Goal: Task Accomplishment & Management: Use online tool/utility

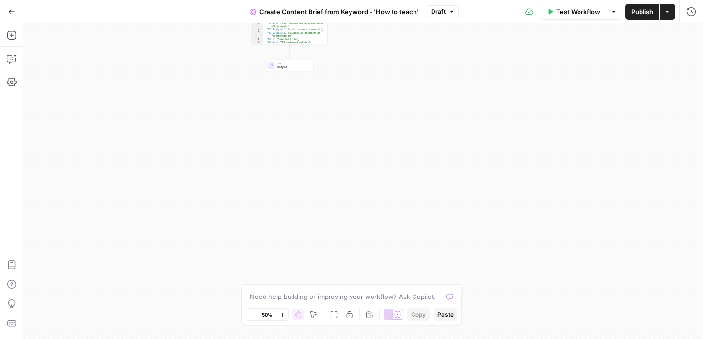
click at [489, 207] on div "Workflow Set Inputs Inputs Google Search Perform Google Search Step 51 Output E…" at bounding box center [363, 180] width 680 height 315
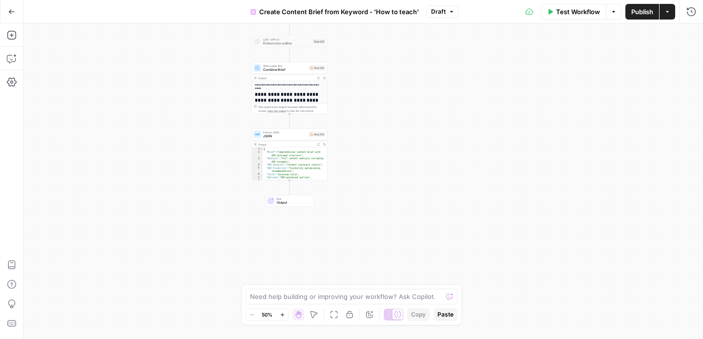
type textarea "**********"
click at [293, 163] on div "{ "Brief" : "Comprehensive content brief with AEO-informed structure" , "Analys…" at bounding box center [295, 167] width 65 height 40
click at [296, 135] on span "JSON" at bounding box center [285, 136] width 44 height 5
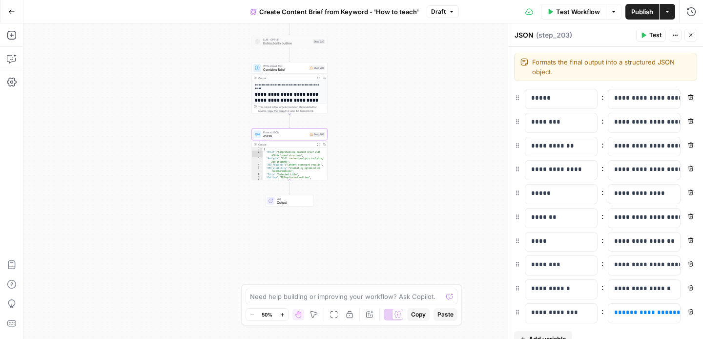
click at [693, 34] on button "Close" at bounding box center [690, 35] width 13 height 13
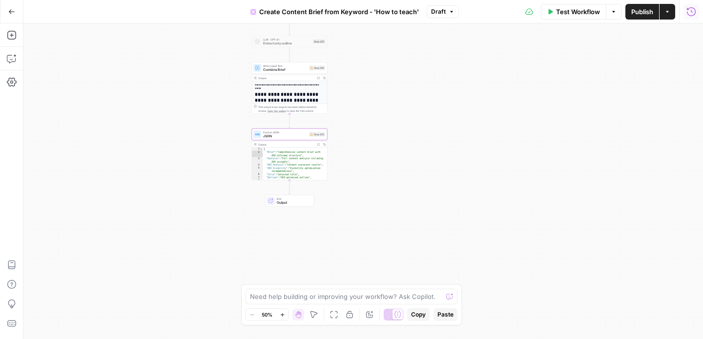
click at [687, 15] on icon "button" at bounding box center [691, 12] width 10 height 10
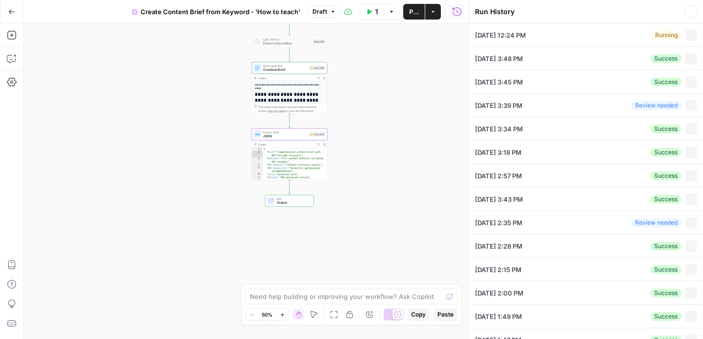
type input "Twinkl"
type input "how to teach a child to read"
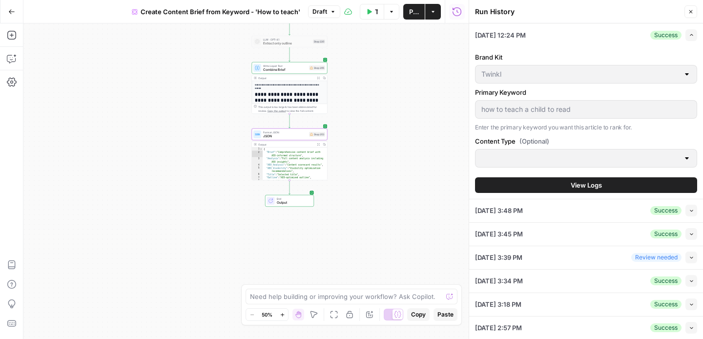
click at [581, 184] on span "View Logs" at bounding box center [586, 185] width 31 height 10
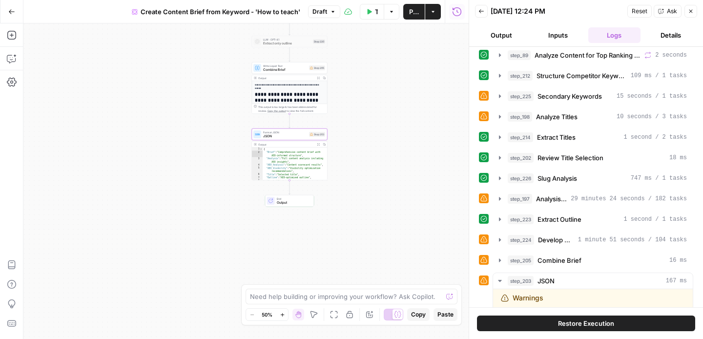
scroll to position [174, 0]
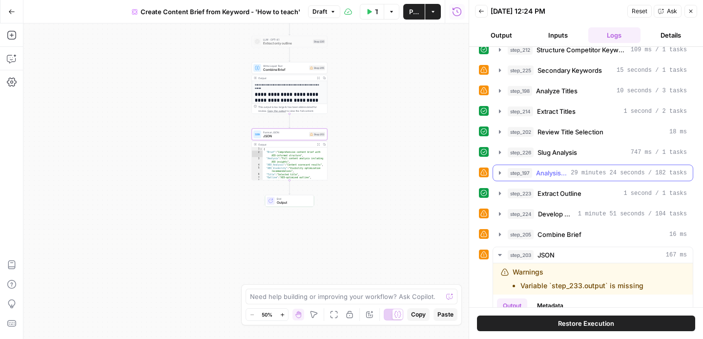
click at [543, 175] on span "Analysis + Outline" at bounding box center [551, 173] width 31 height 10
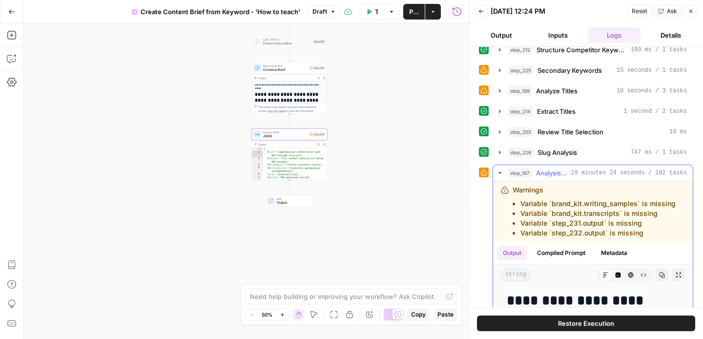
click at [543, 175] on span "Analysis + Outline" at bounding box center [551, 173] width 31 height 10
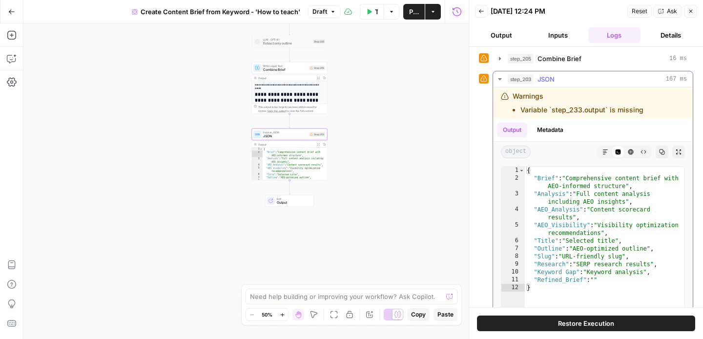
scroll to position [411, 0]
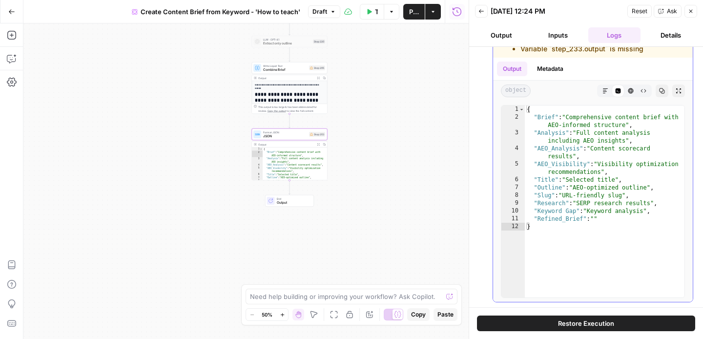
click at [606, 86] on button "Markdown" at bounding box center [605, 90] width 13 height 13
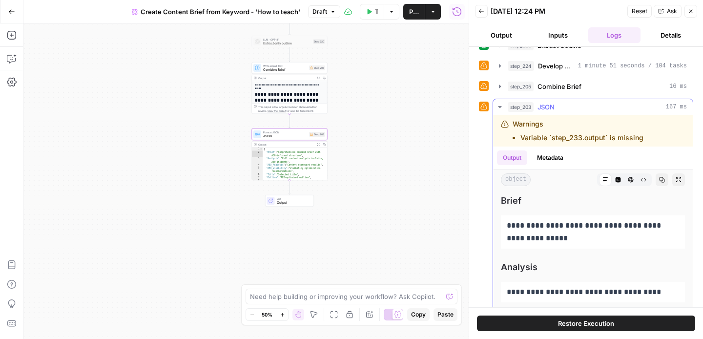
scroll to position [320, 0]
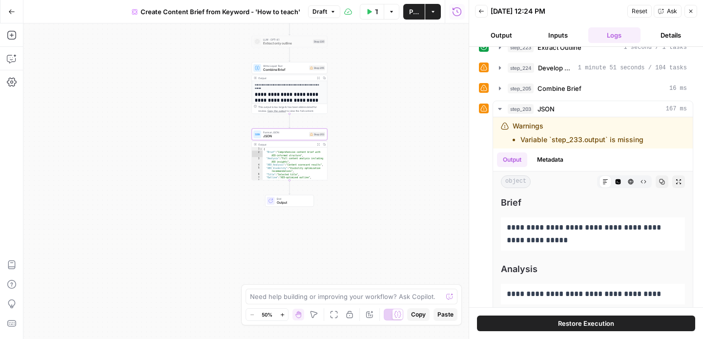
click at [294, 92] on h1 "**********" at bounding box center [290, 97] width 70 height 12
click at [294, 67] on span "Combine Brief" at bounding box center [285, 69] width 44 height 5
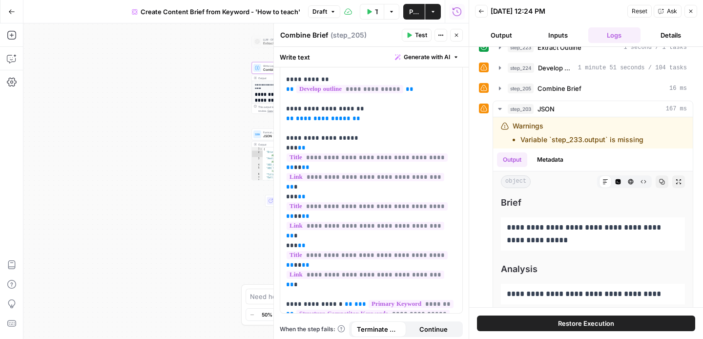
scroll to position [137, 0]
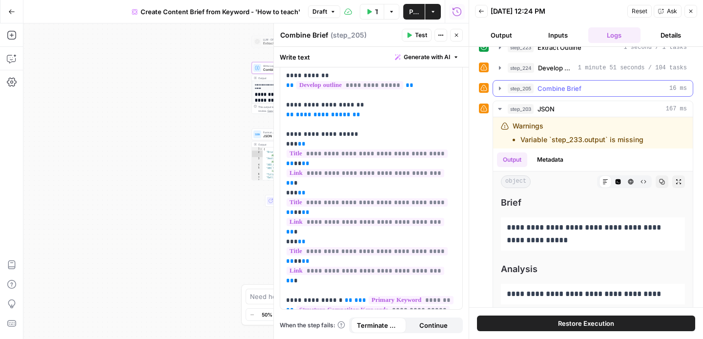
click at [583, 90] on div "step_205 Combine Brief 16 ms" at bounding box center [597, 88] width 179 height 10
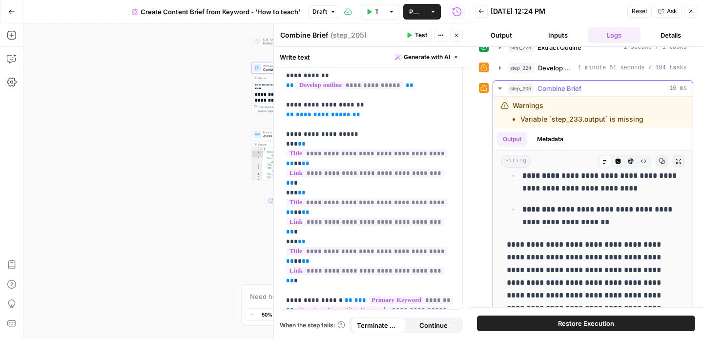
scroll to position [556, 0]
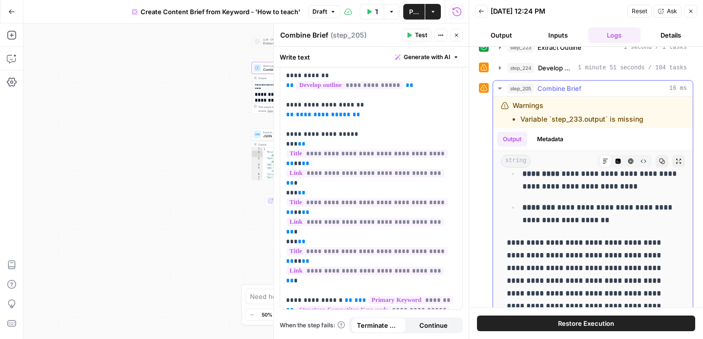
click at [677, 162] on icon "button" at bounding box center [679, 161] width 6 height 6
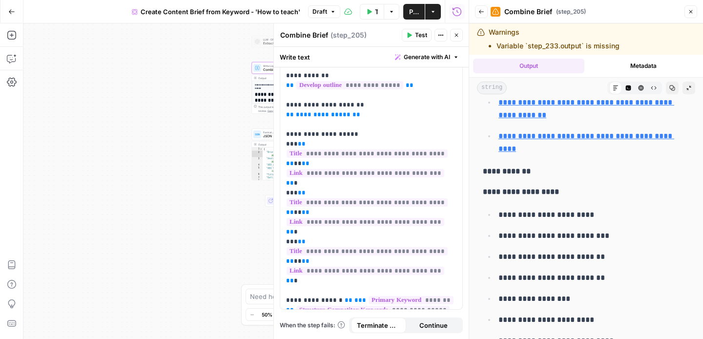
scroll to position [4173, 0]
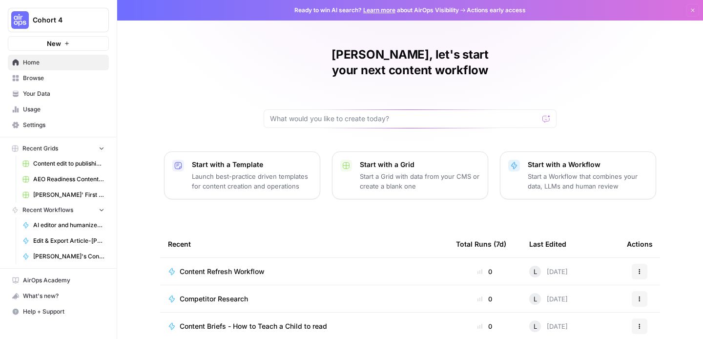
click at [87, 19] on span "Cohort 4" at bounding box center [62, 20] width 59 height 10
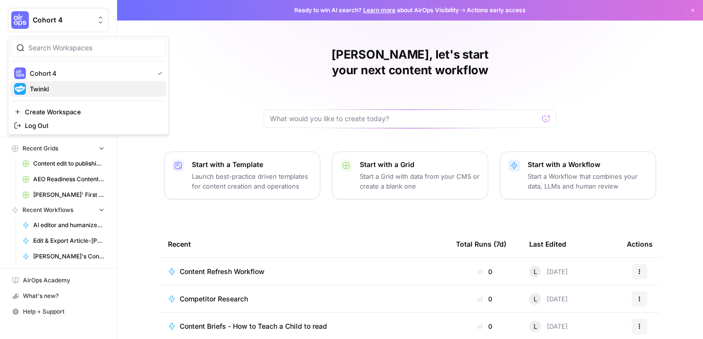
click at [85, 84] on span "Twinkl" at bounding box center [94, 89] width 129 height 10
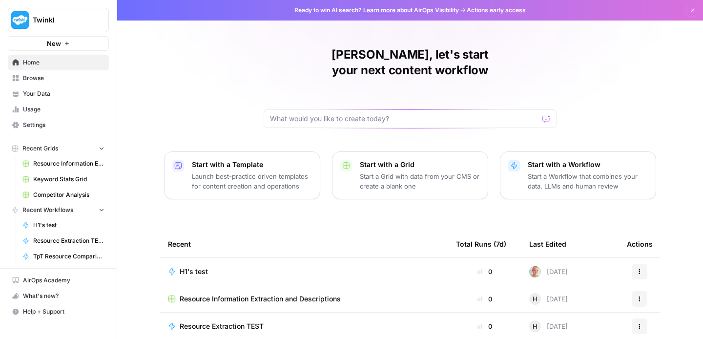
scroll to position [110, 0]
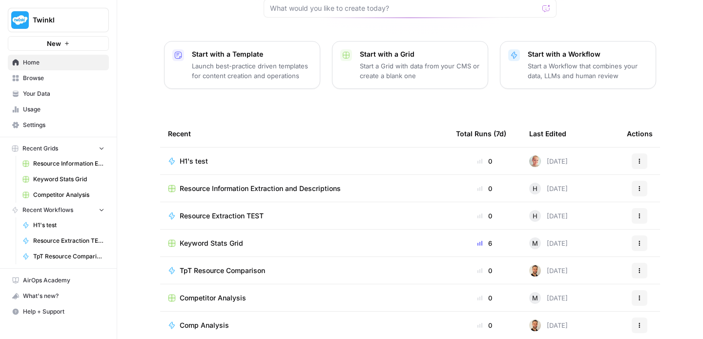
click at [207, 238] on span "Keyword Stats Grid" at bounding box center [211, 243] width 63 height 10
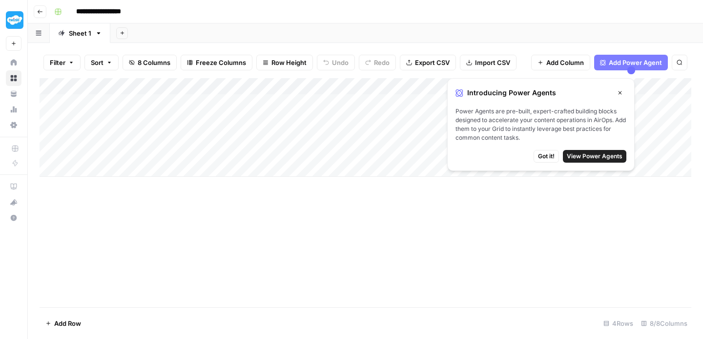
click at [619, 92] on icon "button" at bounding box center [620, 93] width 6 height 6
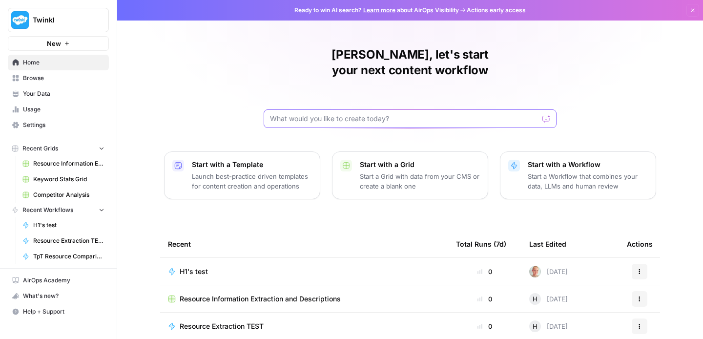
click at [326, 114] on input "text" at bounding box center [404, 119] width 269 height 10
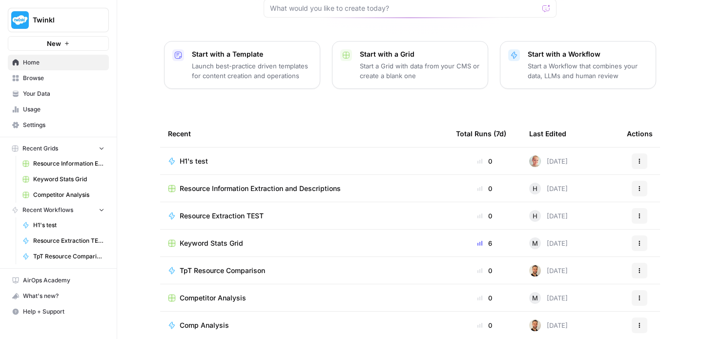
click at [60, 81] on span "Browse" at bounding box center [64, 78] width 82 height 9
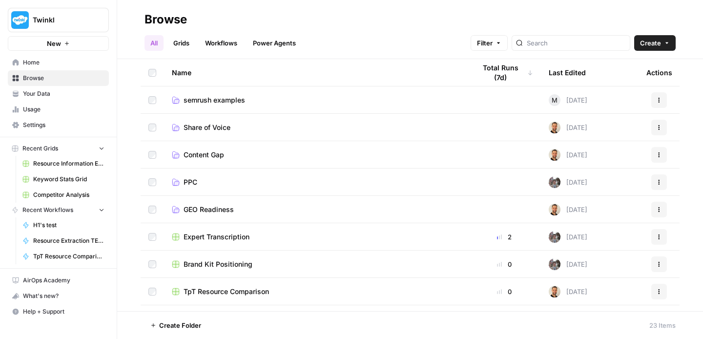
click at [211, 103] on span "semrush examples" at bounding box center [215, 100] width 62 height 10
click at [236, 100] on span "semrush examples" at bounding box center [215, 100] width 62 height 10
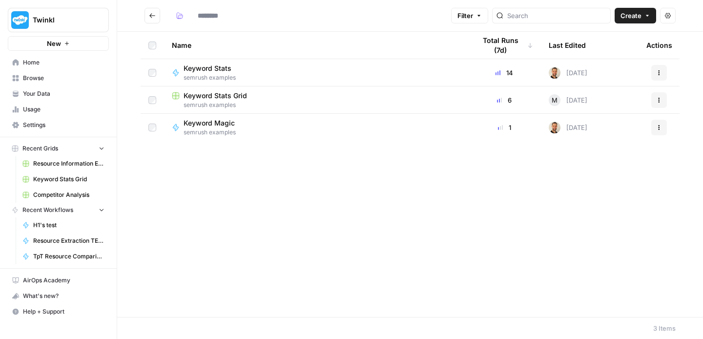
type input "**********"
click at [228, 124] on span "Keyword Magic" at bounding box center [209, 123] width 51 height 10
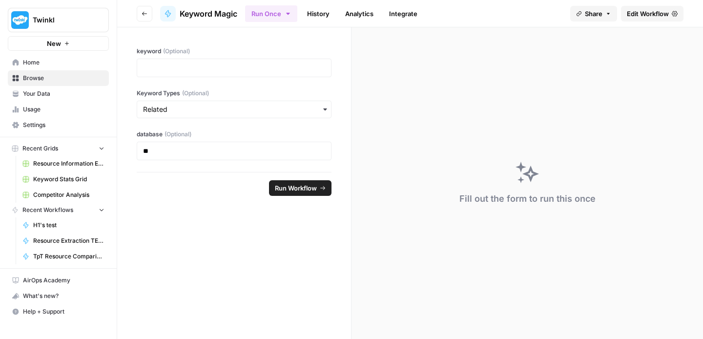
click at [312, 7] on link "History" at bounding box center [318, 14] width 34 height 16
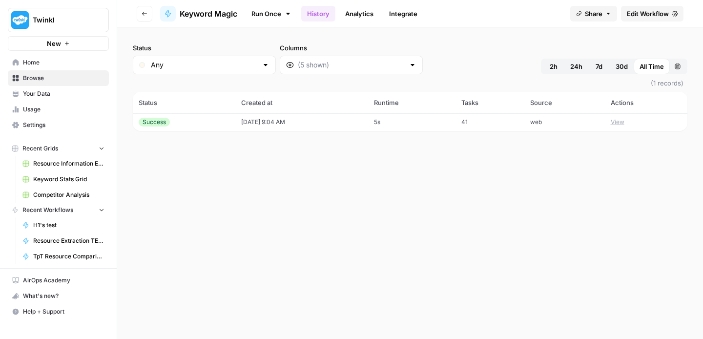
click at [282, 122] on td "08/18/25 at 9:04 AM" at bounding box center [301, 122] width 133 height 18
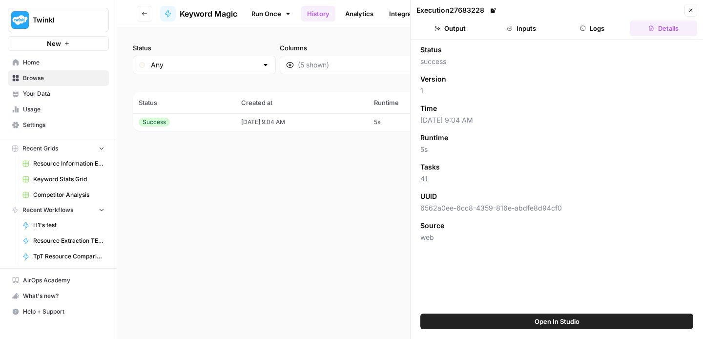
click at [464, 30] on button "Output" at bounding box center [449, 29] width 67 height 16
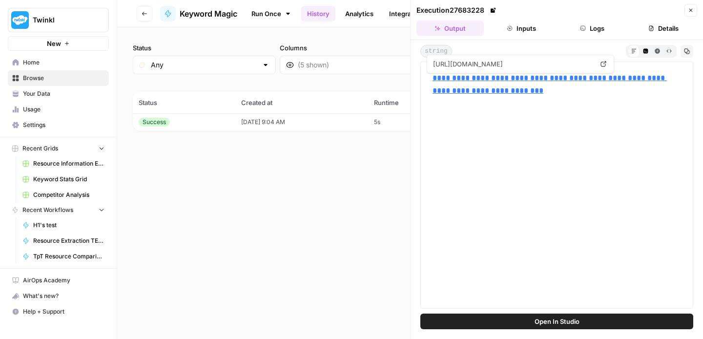
click at [480, 78] on link "**********" at bounding box center [550, 84] width 234 height 20
click at [513, 30] on button "Inputs" at bounding box center [521, 29] width 67 height 16
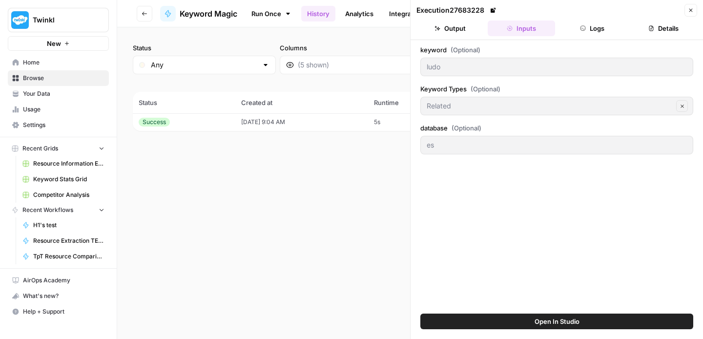
click at [458, 34] on button "Output" at bounding box center [449, 29] width 67 height 16
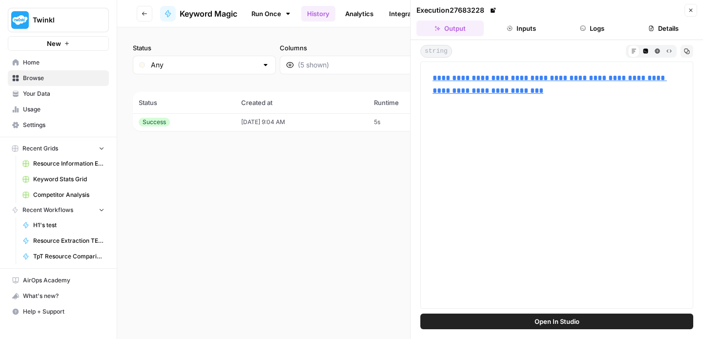
click at [514, 29] on button "Inputs" at bounding box center [521, 29] width 67 height 16
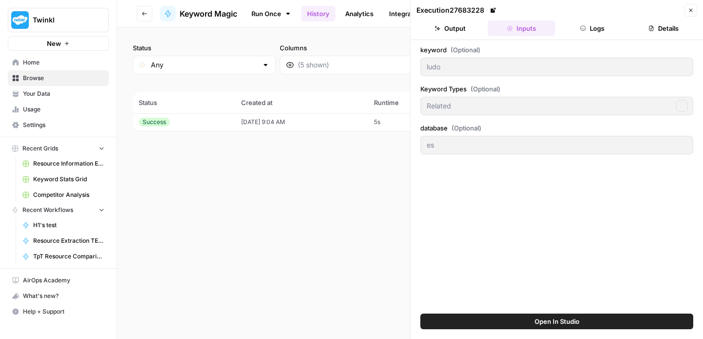
click at [593, 29] on button "Logs" at bounding box center [592, 29] width 67 height 16
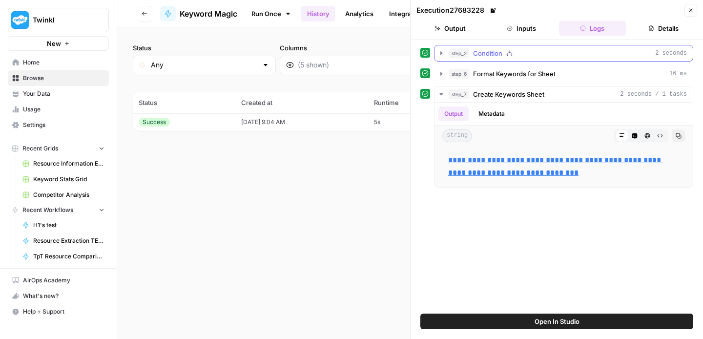
click at [593, 53] on div "step_2 Condition 2 seconds" at bounding box center [568, 53] width 238 height 10
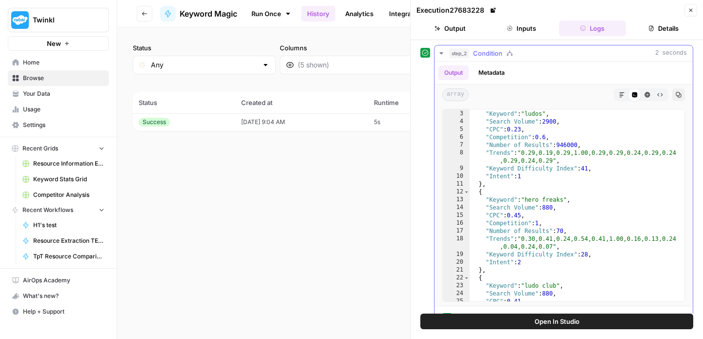
scroll to position [15, 0]
click at [544, 53] on div "step_2 Condition 2 seconds" at bounding box center [568, 53] width 238 height 10
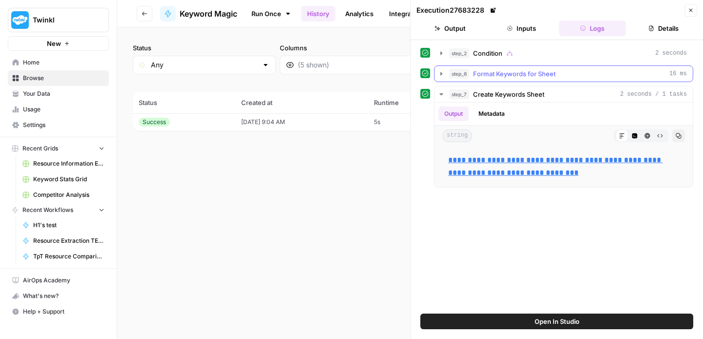
click at [542, 74] on span "Format Keywords for Sheet" at bounding box center [514, 74] width 83 height 10
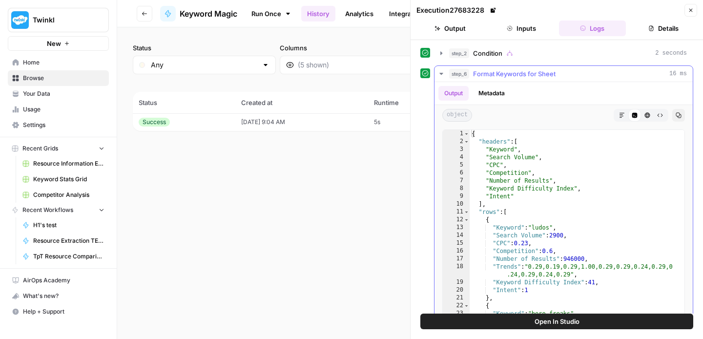
click at [542, 74] on span "Format Keywords for Sheet" at bounding box center [514, 74] width 83 height 10
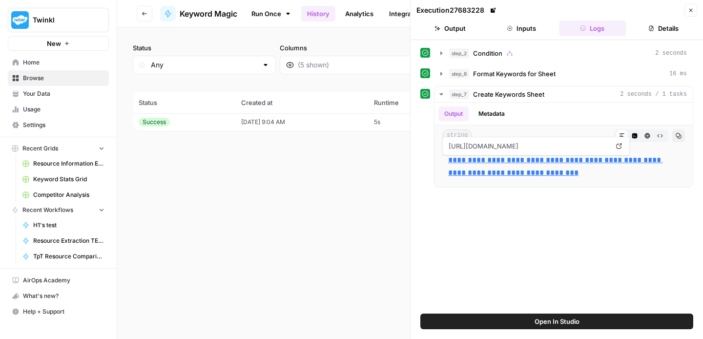
click at [552, 317] on span "Open In Studio" at bounding box center [557, 321] width 45 height 10
click at [496, 96] on span "Create Keywords Sheet" at bounding box center [508, 94] width 71 height 10
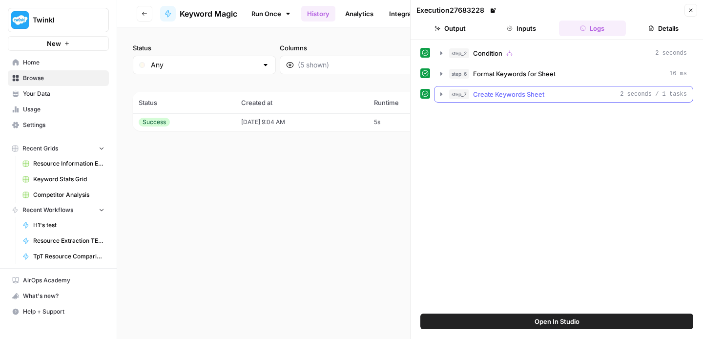
click at [496, 96] on span "Create Keywords Sheet" at bounding box center [508, 94] width 71 height 10
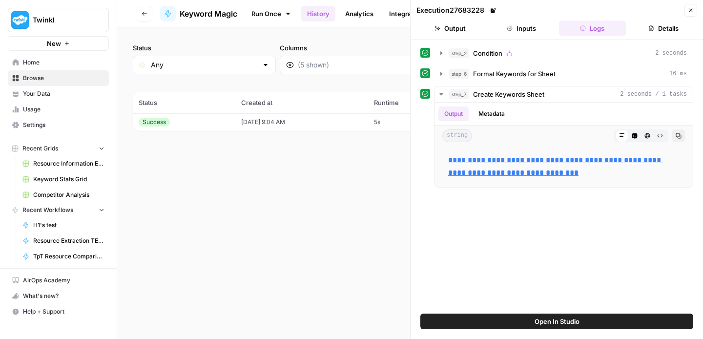
click at [508, 324] on button "Open In Studio" at bounding box center [556, 321] width 273 height 16
click at [648, 136] on icon "button" at bounding box center [647, 136] width 6 height 6
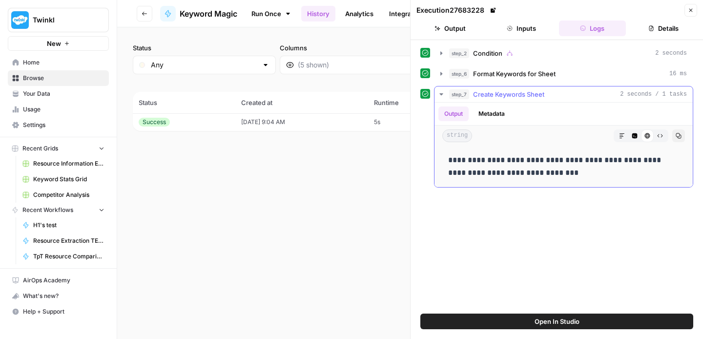
click at [636, 134] on icon "button" at bounding box center [634, 135] width 5 height 5
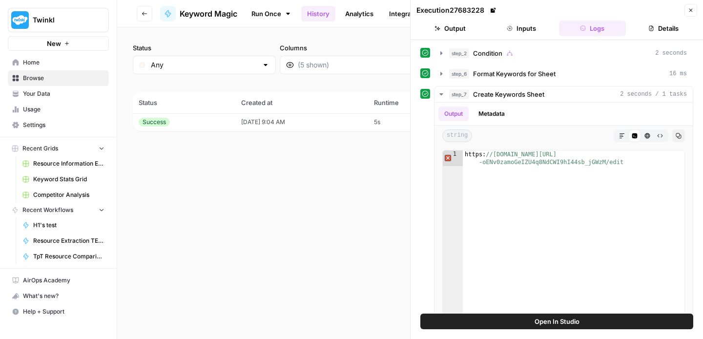
click at [689, 12] on icon "button" at bounding box center [691, 10] width 6 height 6
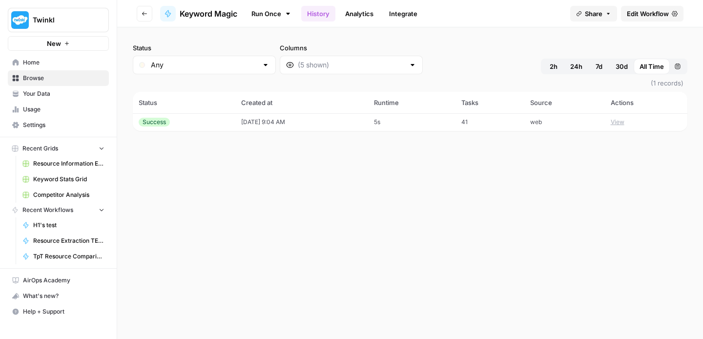
click at [370, 18] on link "Analytics" at bounding box center [359, 14] width 40 height 16
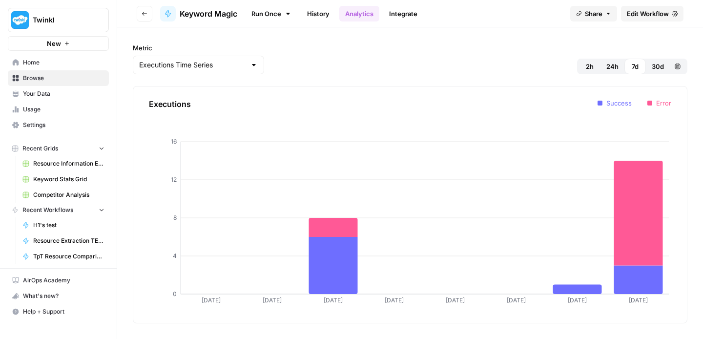
click at [406, 17] on link "Integrate" at bounding box center [403, 14] width 40 height 16
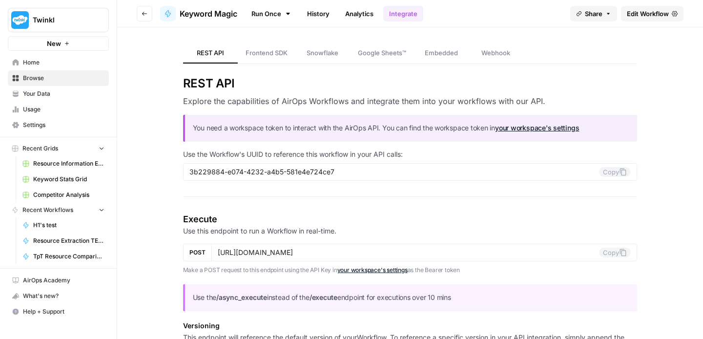
click at [399, 55] on span "Google Sheets™" at bounding box center [382, 53] width 48 height 10
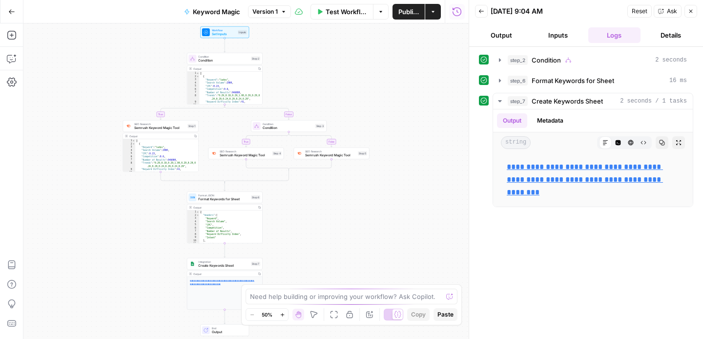
click at [214, 268] on div "Integration Create Keywords Sheet Step 7 Copy step Delete step Add Note Test" at bounding box center [225, 264] width 76 height 12
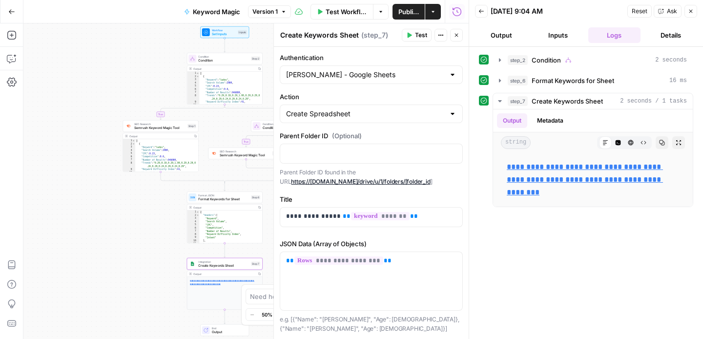
click at [413, 180] on link "https://[DOMAIN_NAME]/drive/u/1/folders/[folder_id" at bounding box center [360, 181] width 139 height 7
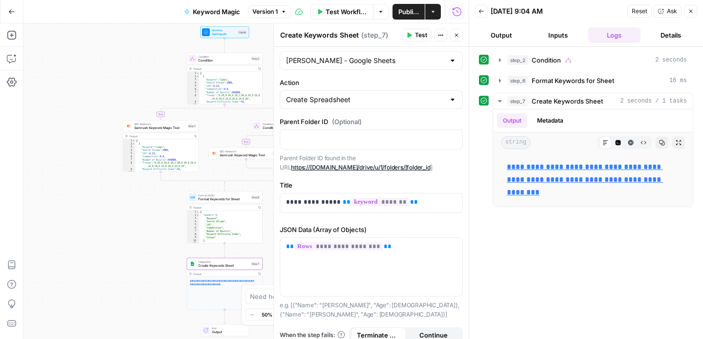
click at [453, 53] on div "[PERSON_NAME] - Google Sheets" at bounding box center [371, 60] width 183 height 19
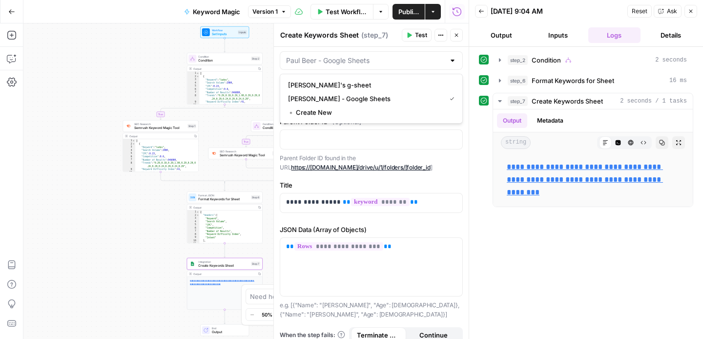
click at [452, 58] on div at bounding box center [453, 61] width 8 height 10
click at [421, 109] on span "﹢ Create New" at bounding box center [369, 112] width 163 height 10
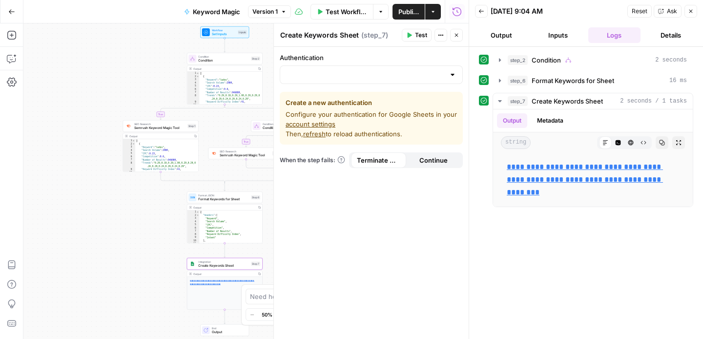
scroll to position [0, 0]
click at [393, 73] on input "Authentication" at bounding box center [365, 75] width 159 height 10
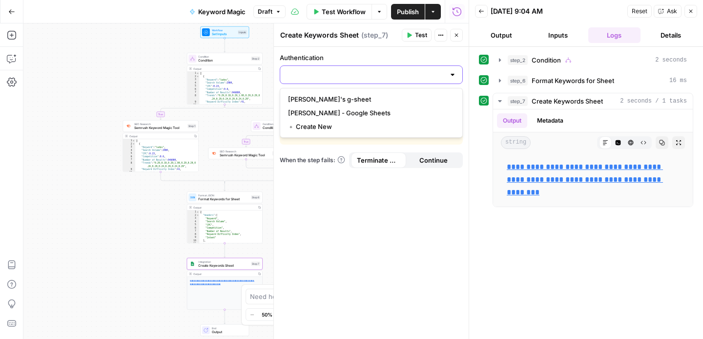
click at [393, 73] on input "Authentication" at bounding box center [365, 75] width 159 height 10
click at [393, 210] on div "Authentication Create a new authentication Configure your authentication for Go…" at bounding box center [371, 193] width 195 height 292
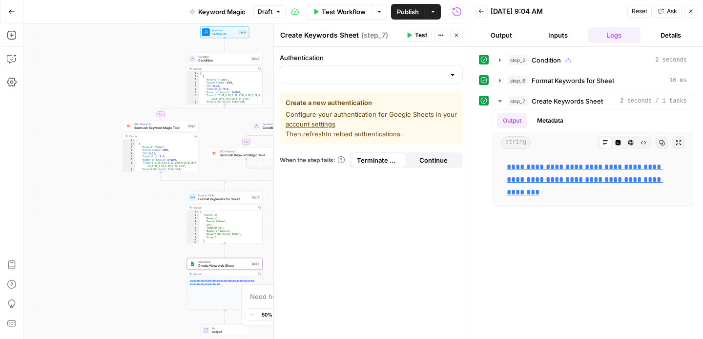
click at [316, 124] on link "account settings" at bounding box center [311, 124] width 50 height 8
click at [414, 72] on input "Authentication" at bounding box center [365, 75] width 159 height 10
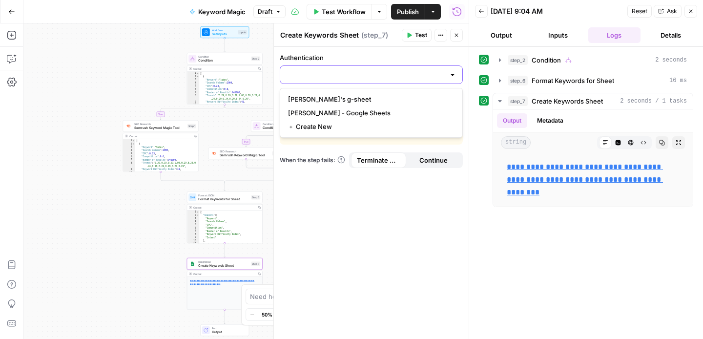
click at [416, 71] on input "Authentication" at bounding box center [365, 75] width 159 height 10
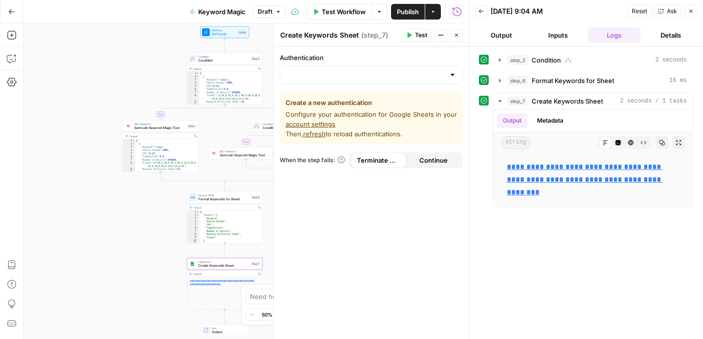
click at [384, 206] on div "Authentication Create a new authentication Configure your authentication for Go…" at bounding box center [371, 193] width 195 height 292
click at [311, 132] on span "refresh" at bounding box center [314, 134] width 22 height 8
click at [312, 134] on span "refresh" at bounding box center [314, 134] width 22 height 8
click at [333, 81] on div at bounding box center [371, 74] width 183 height 19
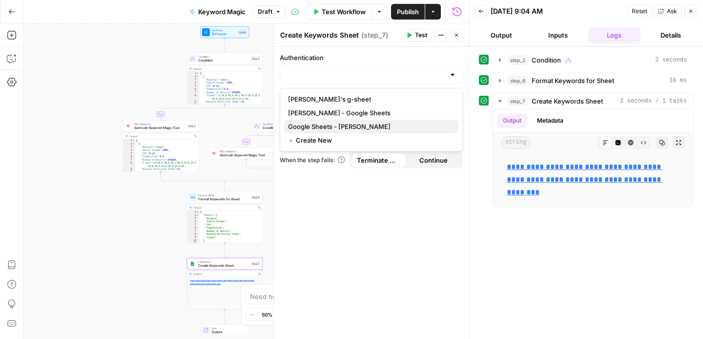
click at [332, 124] on span "Google Sheets - [PERSON_NAME]" at bounding box center [369, 127] width 163 height 10
type input "Google Sheets - [PERSON_NAME]"
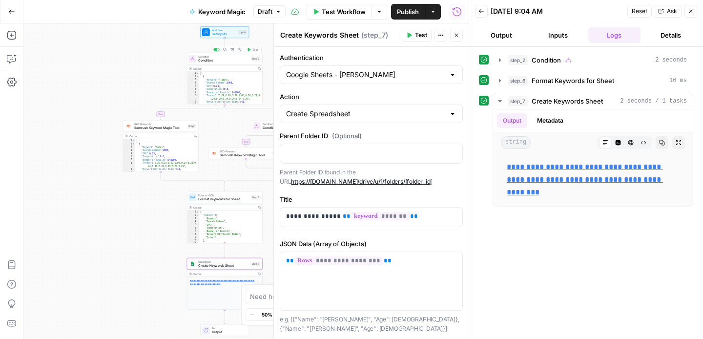
click at [230, 36] on span "Set Inputs" at bounding box center [224, 34] width 24 height 5
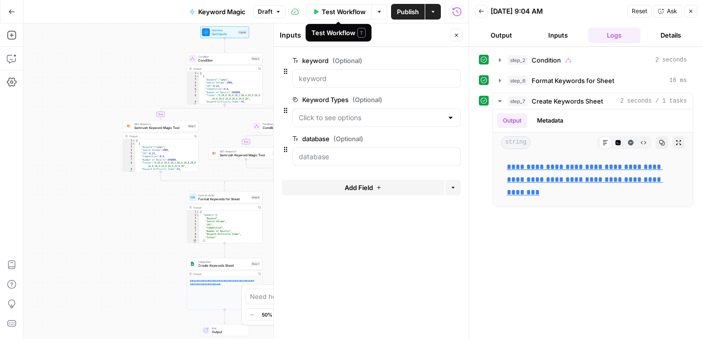
click at [337, 16] on span "Test Workflow" at bounding box center [344, 12] width 44 height 10
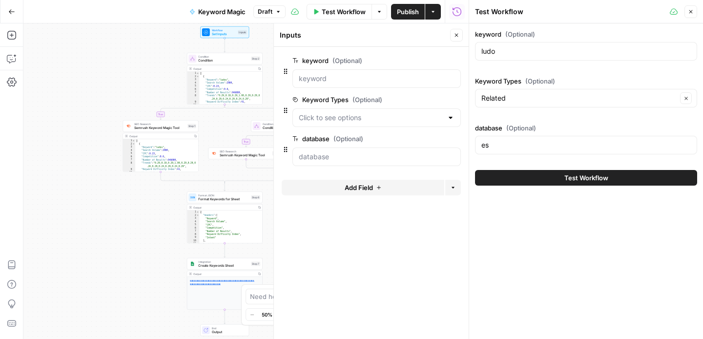
click at [561, 175] on button "Test Workflow" at bounding box center [586, 178] width 222 height 16
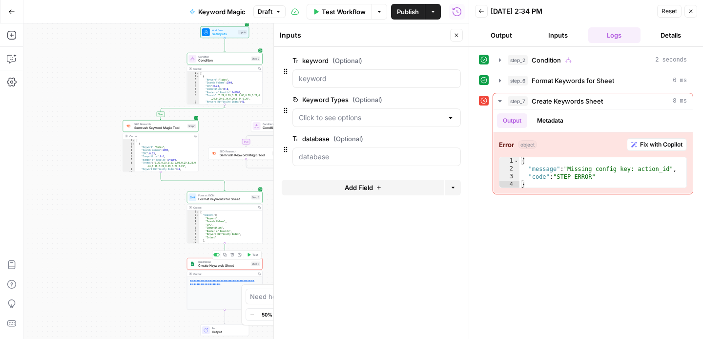
drag, startPoint x: 236, startPoint y: 264, endPoint x: 201, endPoint y: 269, distance: 36.1
click at [236, 264] on span "Create Keywords Sheet" at bounding box center [223, 265] width 51 height 5
click at [251, 263] on div "Step 7" at bounding box center [255, 264] width 9 height 4
click at [260, 262] on div "Step 7" at bounding box center [255, 264] width 9 height 4
click at [201, 269] on div "**********" at bounding box center [225, 284] width 76 height 52
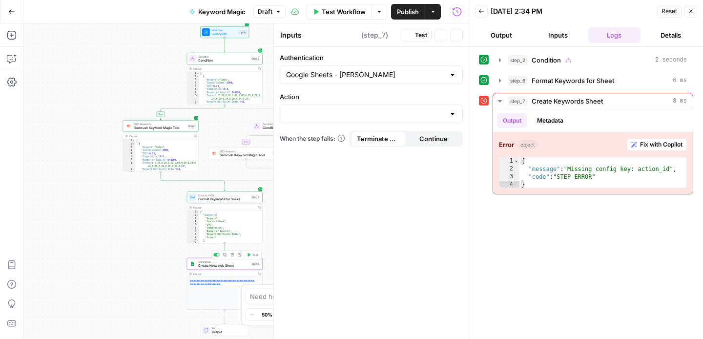
type textarea "Create Keywords Sheet"
click at [423, 111] on input "Action" at bounding box center [365, 114] width 159 height 10
click at [454, 114] on div at bounding box center [453, 114] width 8 height 10
click at [350, 145] on button "Create Spreadsheet" at bounding box center [371, 138] width 174 height 14
type input "Create Spreadsheet"
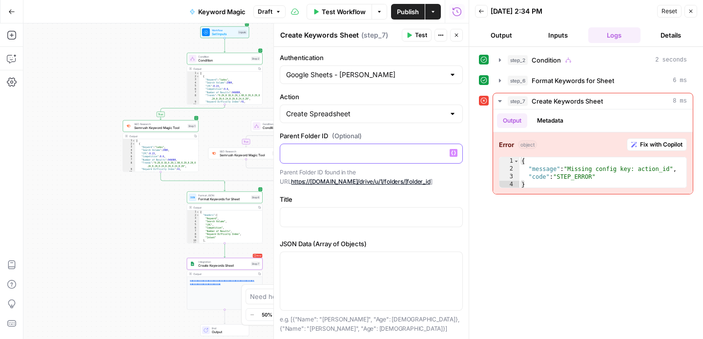
click at [350, 149] on p at bounding box center [371, 153] width 170 height 10
click at [414, 33] on button "Test" at bounding box center [417, 35] width 30 height 13
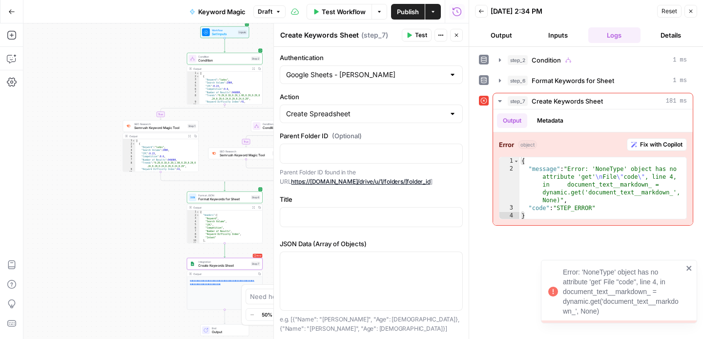
click at [637, 298] on div "Error: 'NoneType' object has no attribute 'get' File "code", line 4, in documen…" at bounding box center [623, 291] width 120 height 49
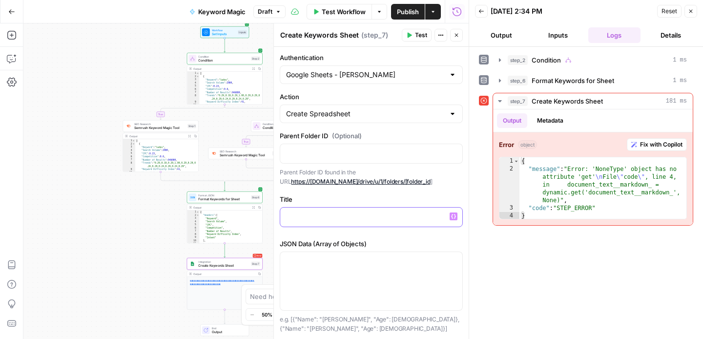
click at [381, 216] on p at bounding box center [371, 216] width 170 height 10
click at [372, 262] on p at bounding box center [371, 261] width 170 height 10
click at [455, 10] on icon "button" at bounding box center [457, 12] width 10 height 10
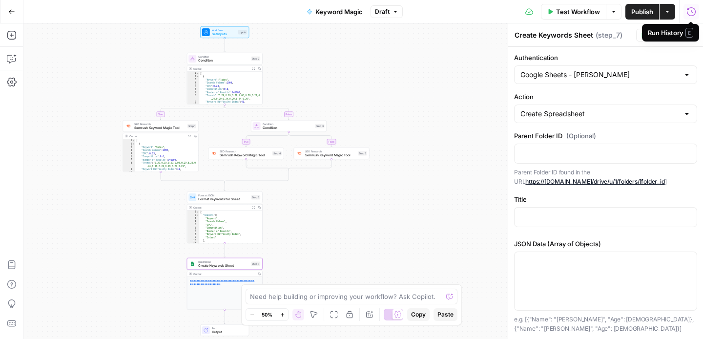
click at [690, 14] on icon "button" at bounding box center [691, 12] width 10 height 10
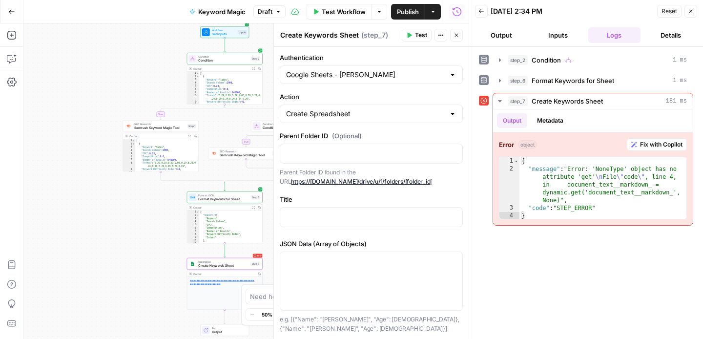
click at [479, 7] on button "Back" at bounding box center [481, 11] width 13 height 13
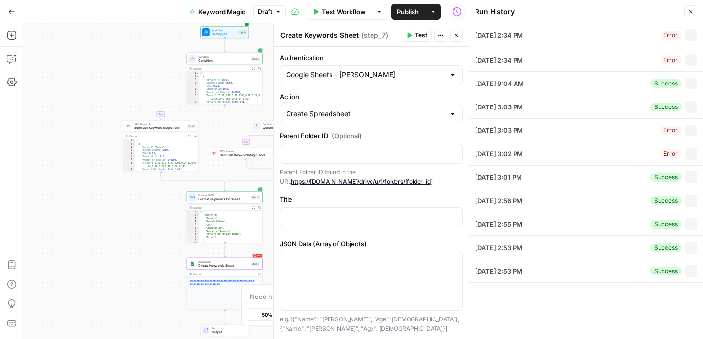
type input "ludo"
type input "Related"
type input "es"
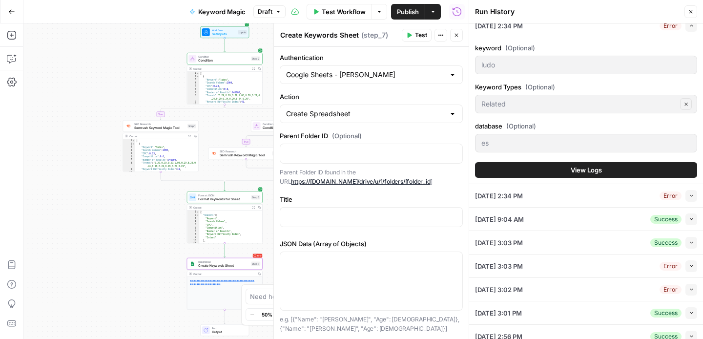
scroll to position [63, 0]
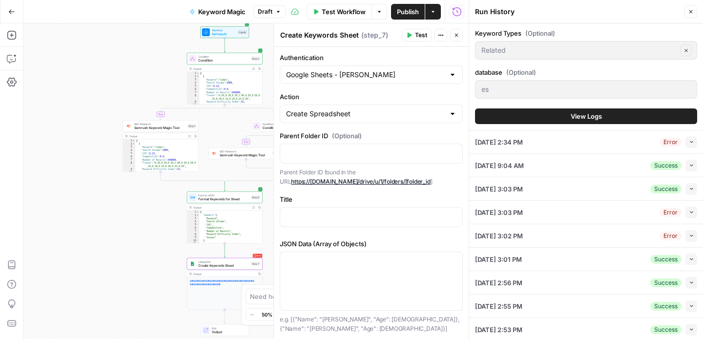
click at [518, 188] on span "08/14/25 at 3:03 PM" at bounding box center [499, 189] width 48 height 10
click at [639, 189] on div "08/14/25 at 3:03 PM Success Collapse" at bounding box center [586, 188] width 222 height 23
click at [688, 162] on button "Collapse" at bounding box center [691, 166] width 12 height 12
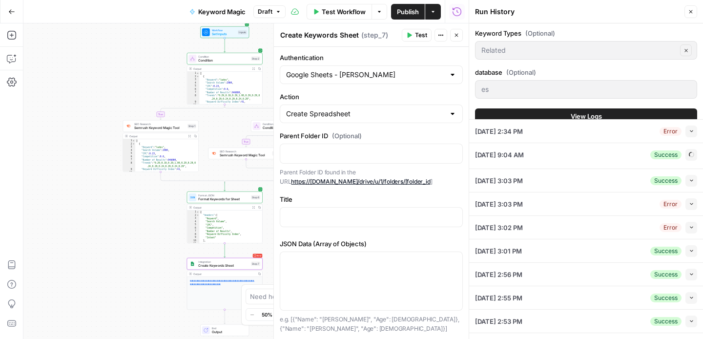
type input "ludo"
type input "Related"
type input "es"
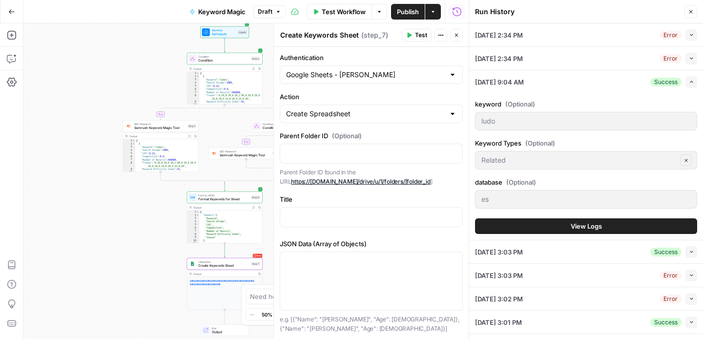
click at [594, 235] on div "keyword (Optional) ludo Keyword Types (Optional) Related Clear database (Option…" at bounding box center [586, 166] width 222 height 146
click at [592, 224] on span "View Logs" at bounding box center [586, 226] width 31 height 10
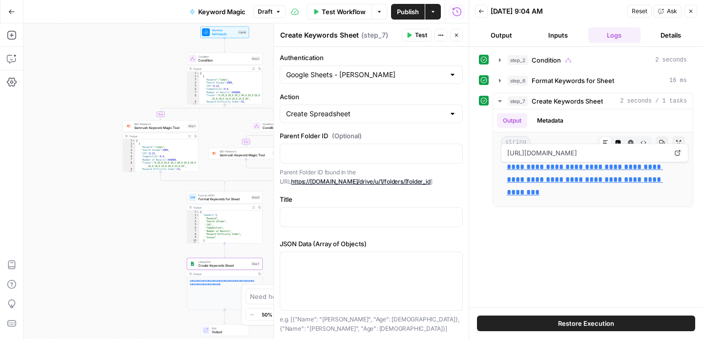
click at [452, 41] on button "Close" at bounding box center [456, 35] width 13 height 13
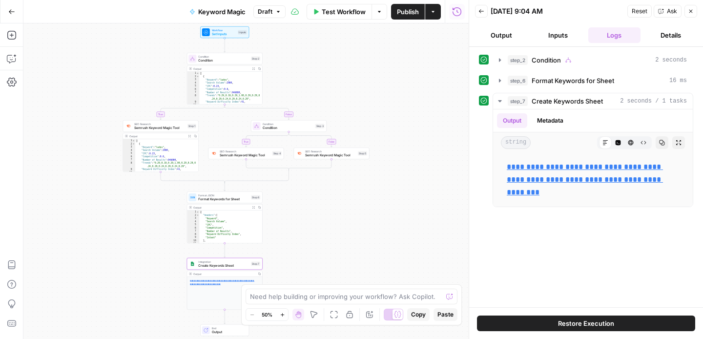
click at [566, 317] on button "Restore Execution" at bounding box center [586, 323] width 218 height 16
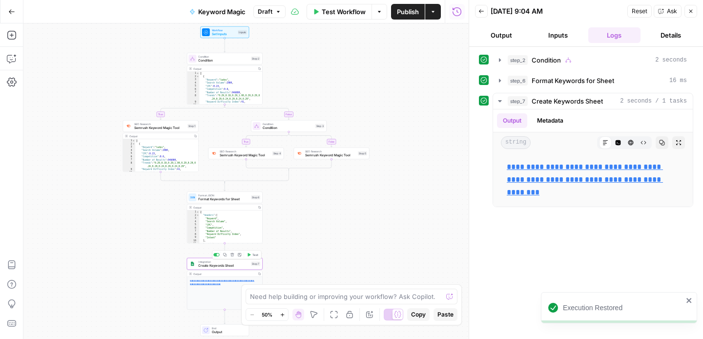
click at [224, 266] on span "Create Keywords Sheet" at bounding box center [223, 265] width 51 height 5
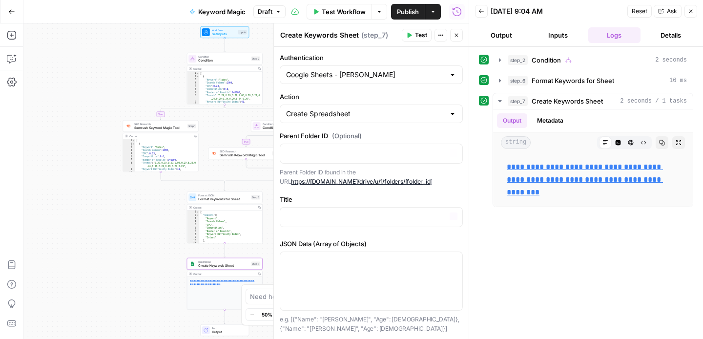
scroll to position [14, 0]
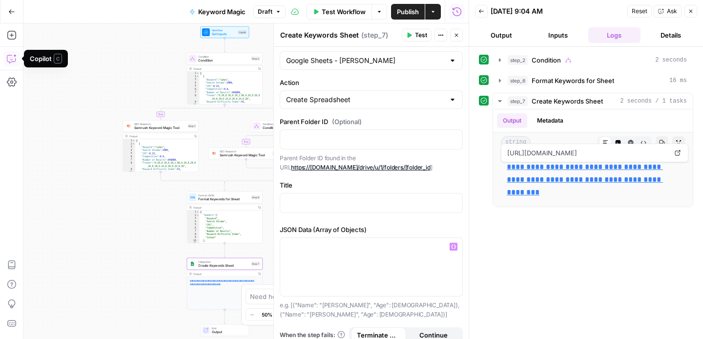
click at [504, 33] on button "Output" at bounding box center [501, 35] width 53 height 16
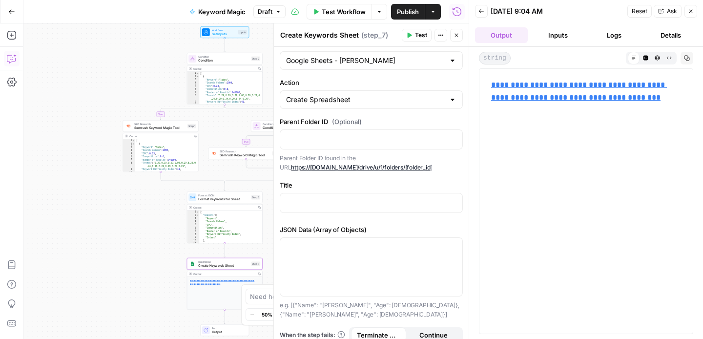
click at [692, 14] on icon "button" at bounding box center [691, 11] width 6 height 6
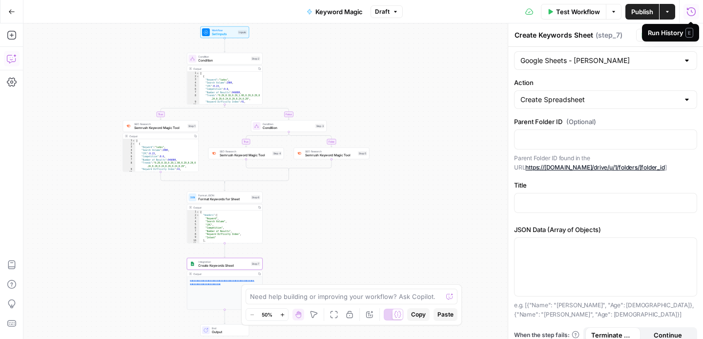
click at [690, 13] on icon "button" at bounding box center [691, 12] width 10 height 10
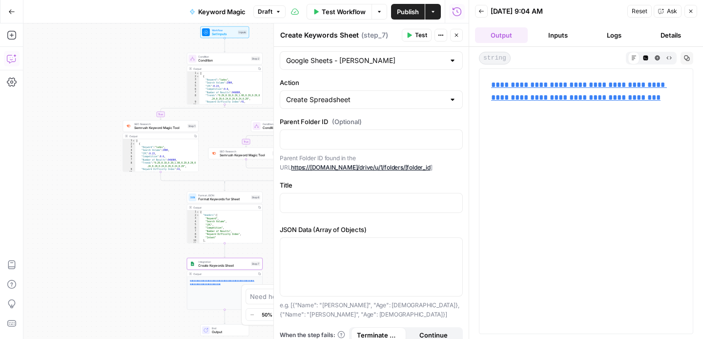
click at [554, 39] on button "Inputs" at bounding box center [558, 35] width 53 height 16
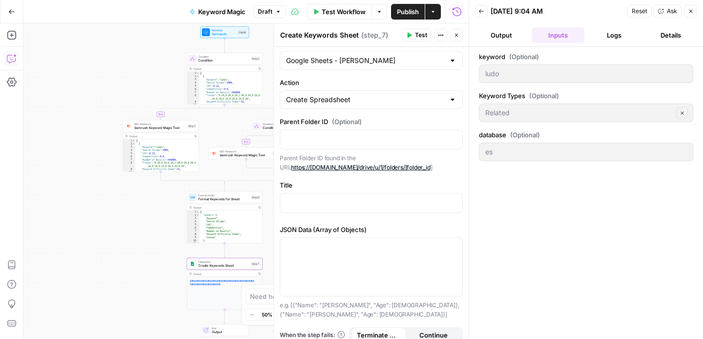
click at [598, 42] on button "Logs" at bounding box center [614, 35] width 53 height 16
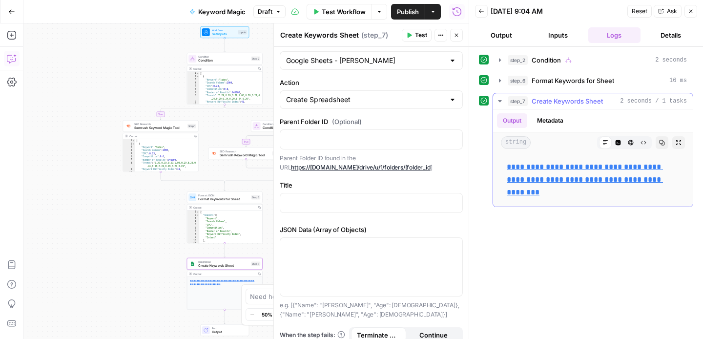
click at [497, 100] on icon "button" at bounding box center [500, 101] width 8 height 8
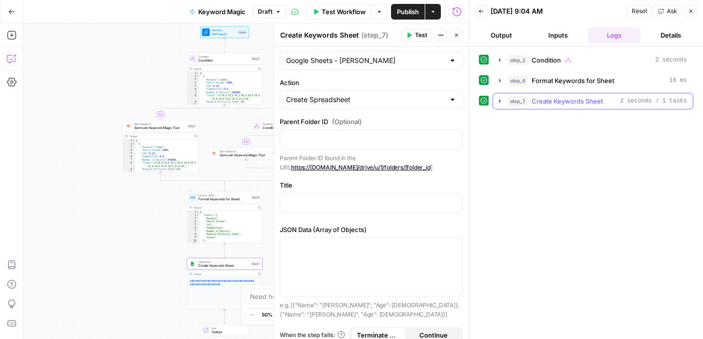
click at [497, 100] on icon "button" at bounding box center [500, 101] width 8 height 8
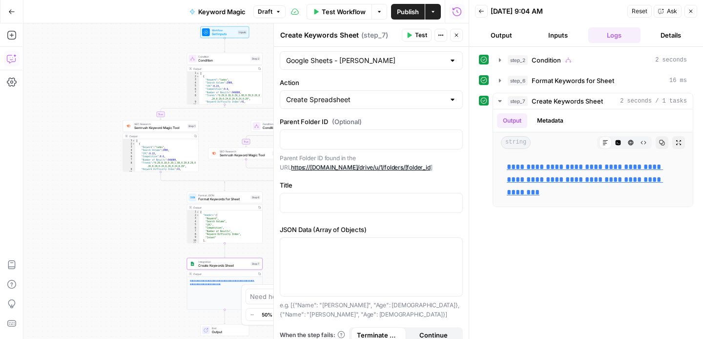
click at [679, 33] on button "Details" at bounding box center [670, 35] width 53 height 16
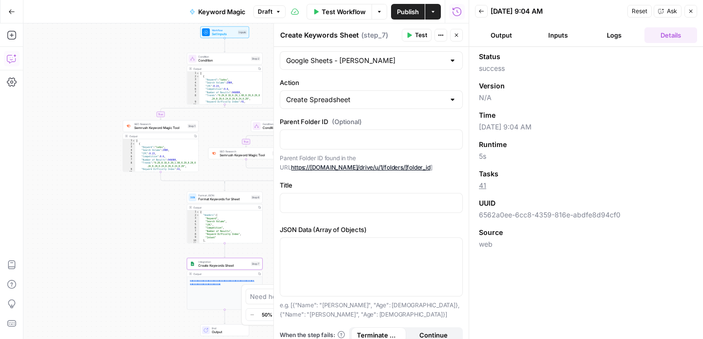
click at [234, 263] on span "Create Keywords Sheet" at bounding box center [223, 265] width 51 height 5
type textarea "**********"
click at [236, 231] on div "{ "headers" : [ "Keyword" , "Search Volume" , "CPC" , "Competition" , "Number o…" at bounding box center [230, 230] width 63 height 40
click at [235, 195] on span "Format JSON" at bounding box center [223, 195] width 51 height 4
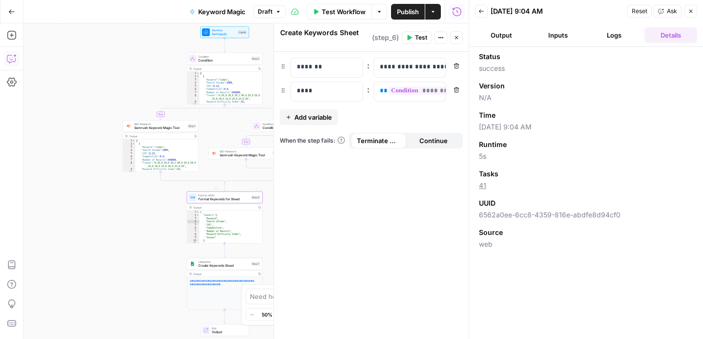
type textarea "Format Keywords for Sheet"
click at [217, 271] on div "Output Copy" at bounding box center [224, 274] width 75 height 6
click at [690, 14] on icon "button" at bounding box center [691, 11] width 6 height 6
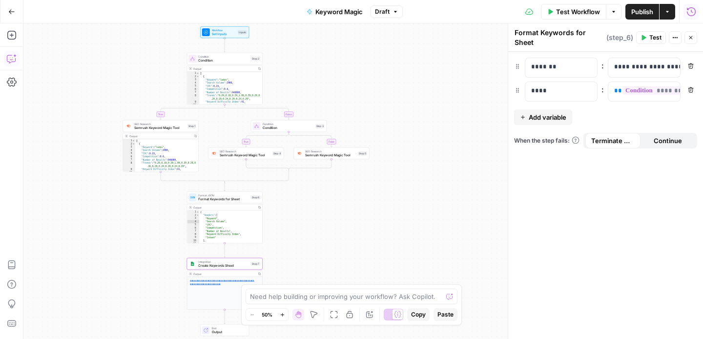
click at [235, 266] on span "Create Keywords Sheet" at bounding box center [223, 265] width 51 height 5
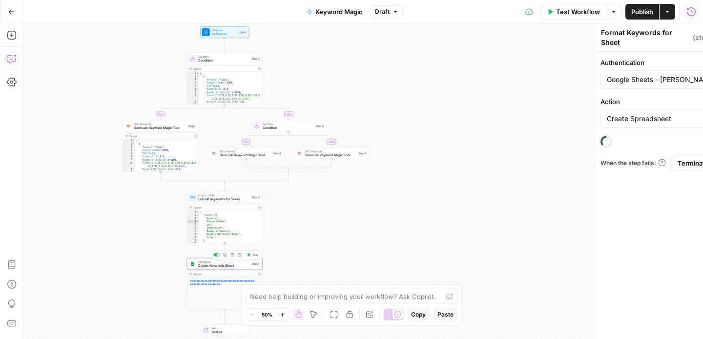
type textarea "Create Keywords Sheet"
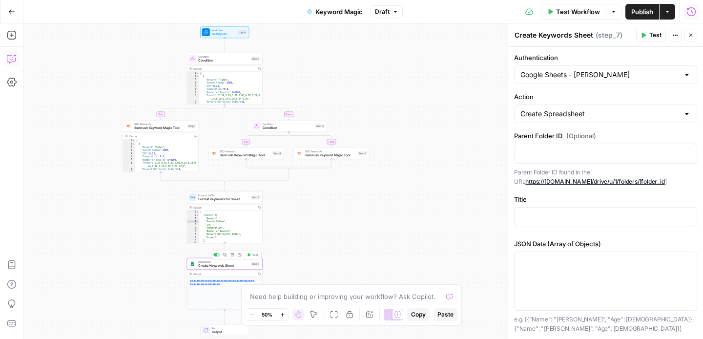
click at [255, 257] on button "Test" at bounding box center [252, 254] width 15 height 6
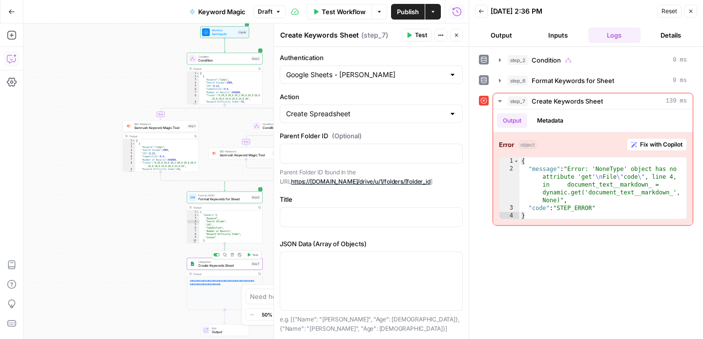
scroll to position [14, 0]
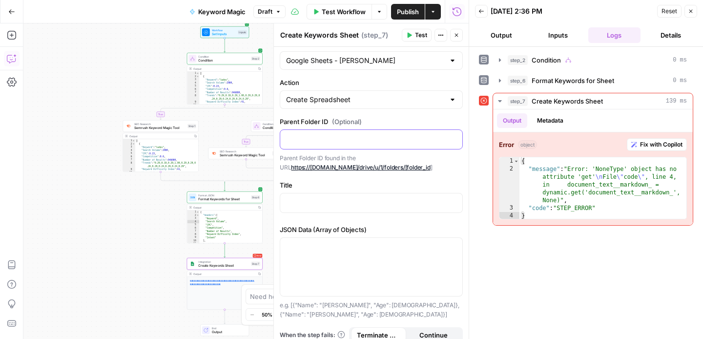
click at [376, 135] on p at bounding box center [371, 139] width 170 height 10
click at [355, 219] on div "Authentication Google Sheets - Liv C Action Create Spreadsheet Parent Folder ID…" at bounding box center [371, 191] width 195 height 316
click at [353, 206] on p at bounding box center [371, 202] width 170 height 10
click at [118, 119] on div "true false true false Workflow Set Inputs Inputs Condition Condition Step 2 Out…" at bounding box center [245, 180] width 445 height 315
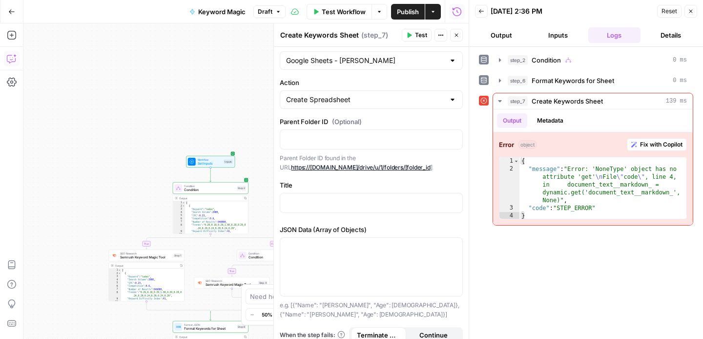
click at [692, 13] on icon "button" at bounding box center [691, 11] width 6 height 6
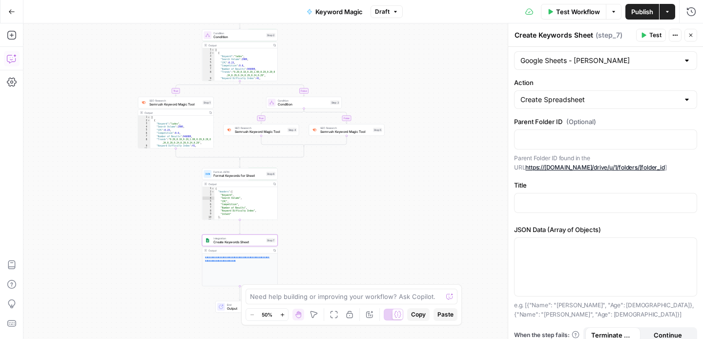
click at [238, 244] on span "Create Keywords Sheet" at bounding box center [238, 242] width 51 height 5
click at [270, 240] on div "Step 7" at bounding box center [270, 240] width 9 height 4
drag, startPoint x: 562, startPoint y: 63, endPoint x: 684, endPoint y: 61, distance: 122.1
click at [562, 63] on input "Authentication" at bounding box center [599, 61] width 159 height 10
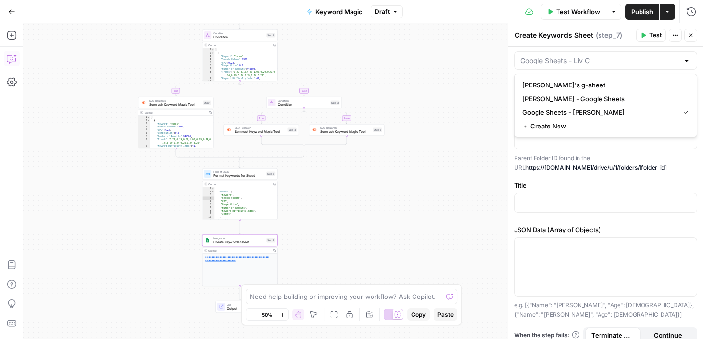
click at [684, 61] on div at bounding box center [687, 61] width 8 height 10
click at [556, 104] on button "[PERSON_NAME] - Google Sheets" at bounding box center [605, 99] width 174 height 14
type input "[PERSON_NAME] - Google Sheets"
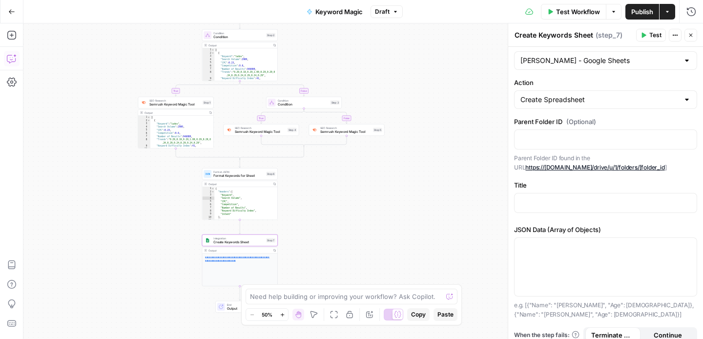
click at [654, 36] on span "Test" at bounding box center [655, 35] width 12 height 9
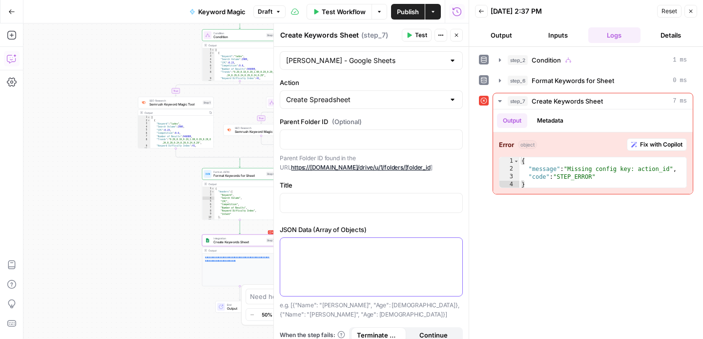
click at [440, 251] on div at bounding box center [371, 267] width 182 height 58
click at [455, 245] on icon "button" at bounding box center [453, 246] width 5 height 4
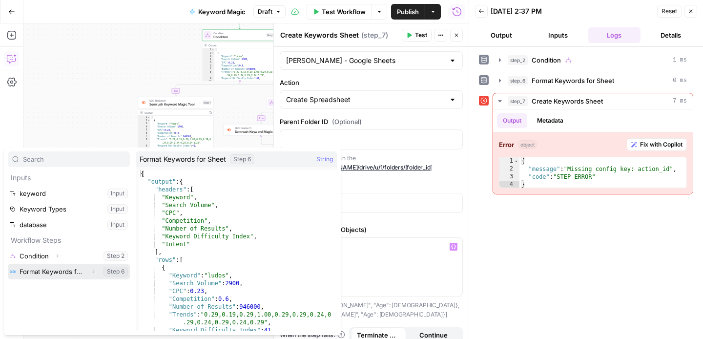
click at [58, 274] on button "Select variable Format Keywords for Sheet" at bounding box center [69, 272] width 122 height 16
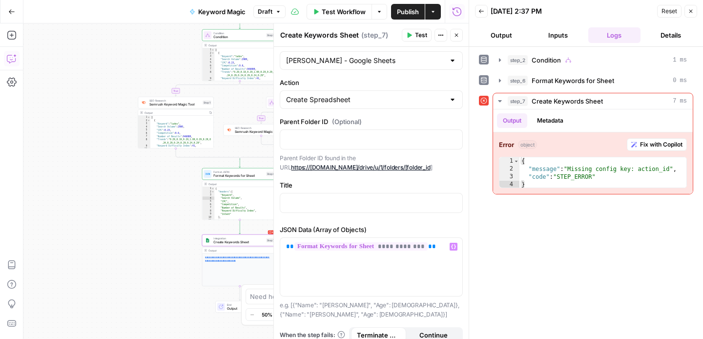
click at [420, 35] on span "Test" at bounding box center [421, 35] width 12 height 9
click at [340, 199] on p at bounding box center [371, 202] width 170 height 10
click at [383, 62] on input "Authentication" at bounding box center [365, 61] width 159 height 10
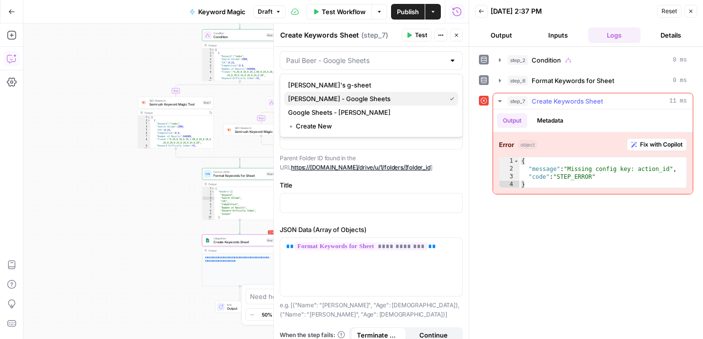
click at [347, 99] on span "[PERSON_NAME] - Google Sheets" at bounding box center [365, 99] width 154 height 10
click at [350, 184] on label "Title" at bounding box center [371, 185] width 183 height 10
type input "[PERSON_NAME] - Google Sheets"
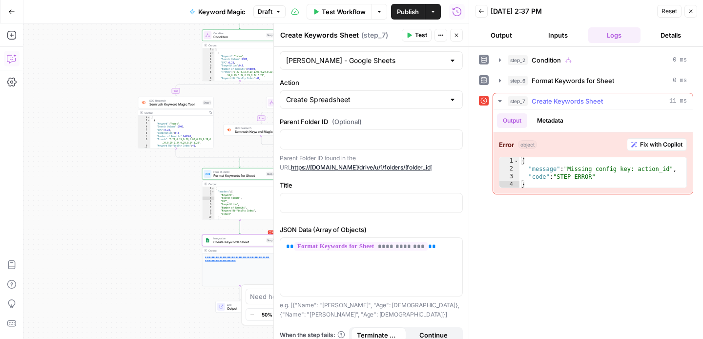
click at [652, 146] on span "Fix with Copilot" at bounding box center [661, 144] width 42 height 9
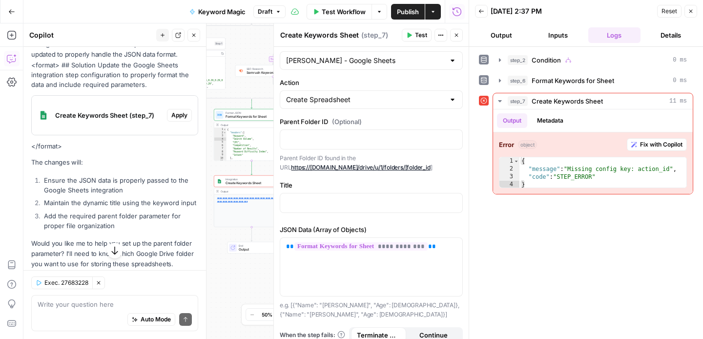
scroll to position [187, 0]
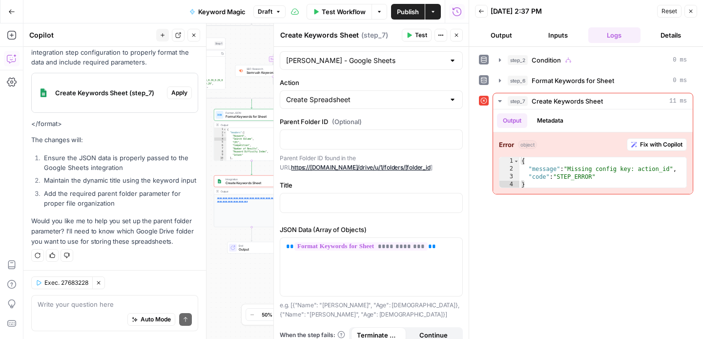
click at [191, 35] on icon "button" at bounding box center [194, 35] width 6 height 6
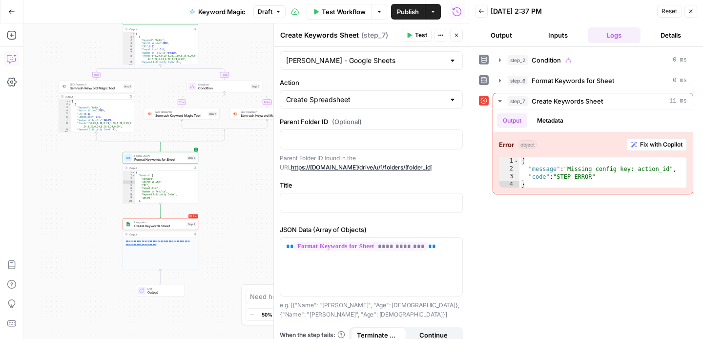
drag, startPoint x: 205, startPoint y: 229, endPoint x: 166, endPoint y: 190, distance: 55.2
click at [114, 270] on div "true false true false Workflow Set Inputs Inputs Condition Condition Step 2 Out…" at bounding box center [245, 180] width 445 height 315
click at [166, 190] on div "{ "headers" : [ "Keyword" , "Search Volume" , "CPC" , "Competition" , "Number o…" at bounding box center [166, 191] width 63 height 40
click at [163, 152] on span "Format JSON" at bounding box center [160, 154] width 51 height 4
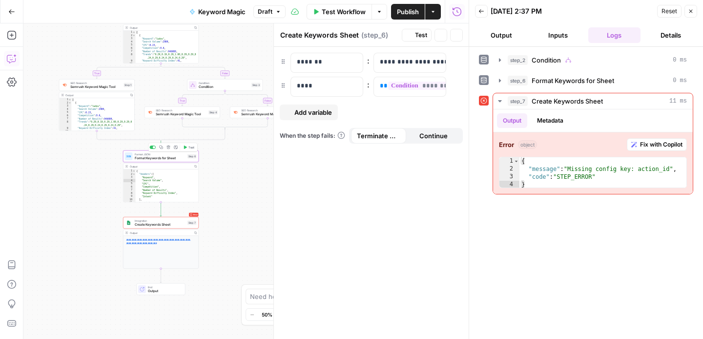
type textarea "Format Keywords for Sheet"
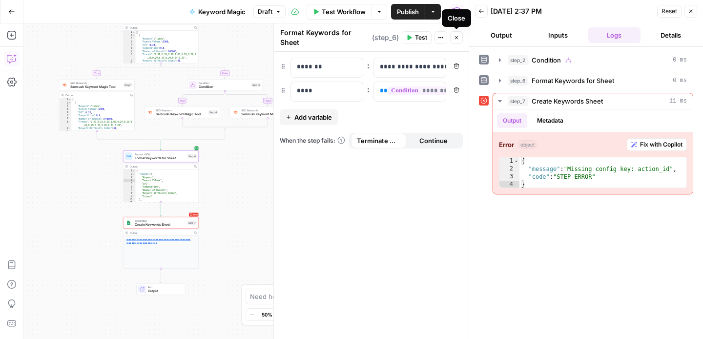
click at [455, 37] on icon "button" at bounding box center [457, 38] width 6 height 6
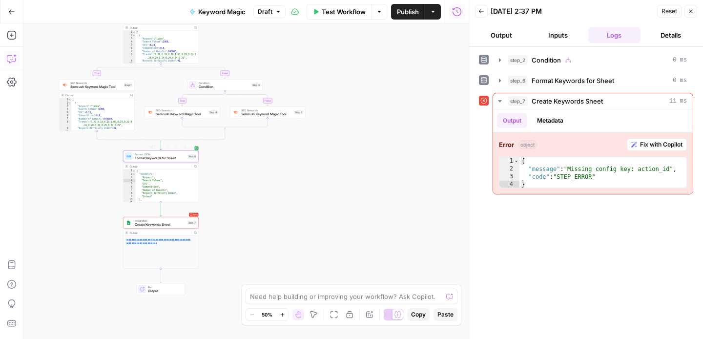
click at [173, 160] on span "Format Keywords for Sheet" at bounding box center [160, 158] width 51 height 5
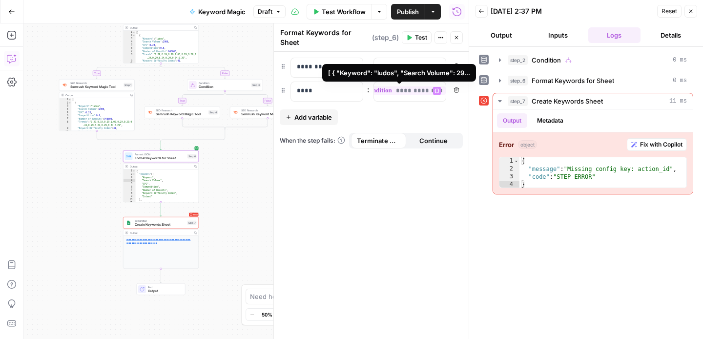
scroll to position [0, 0]
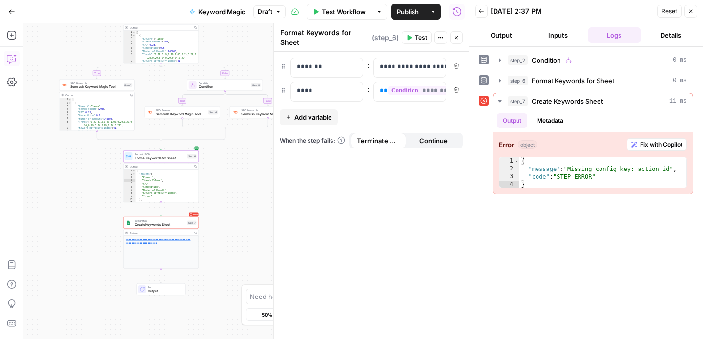
click at [689, 14] on icon "button" at bounding box center [691, 11] width 6 height 6
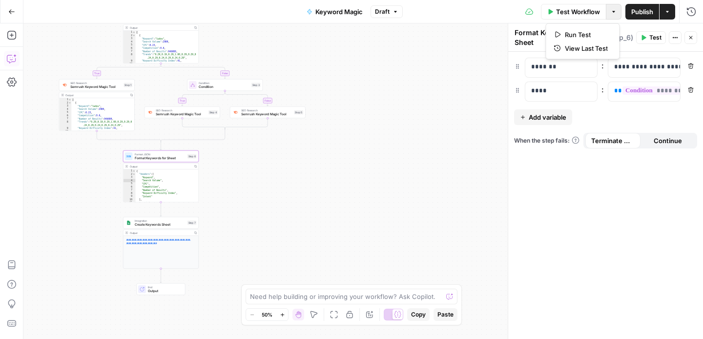
click at [614, 11] on icon "button" at bounding box center [614, 12] width 6 height 6
click at [670, 12] on button "Actions" at bounding box center [668, 12] width 16 height 16
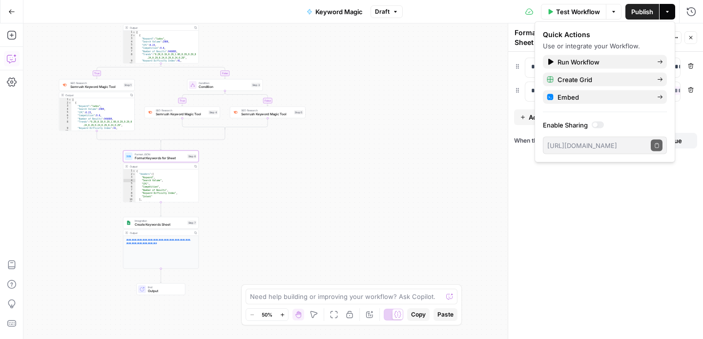
click at [670, 12] on button "Actions" at bounding box center [668, 12] width 16 height 16
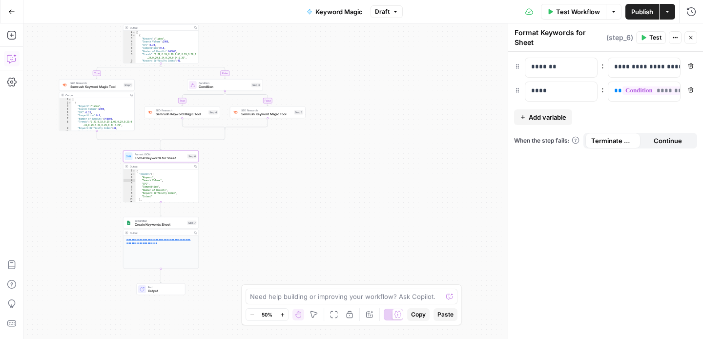
click at [435, 142] on div "true false true false Workflow Set Inputs Inputs Condition Condition Step 2 Out…" at bounding box center [363, 180] width 680 height 315
click at [691, 39] on icon "button" at bounding box center [691, 38] width 6 height 6
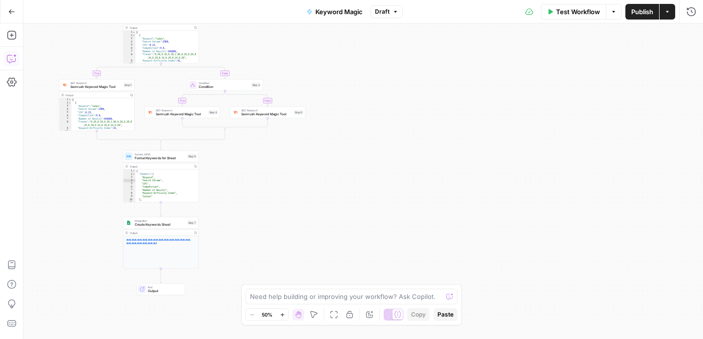
click at [165, 228] on div "Integration Create Keywords Sheet Step 7" at bounding box center [161, 223] width 76 height 12
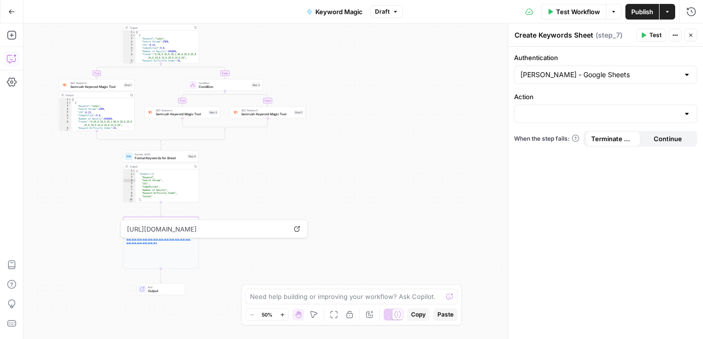
click at [159, 242] on link "**********" at bounding box center [158, 241] width 64 height 6
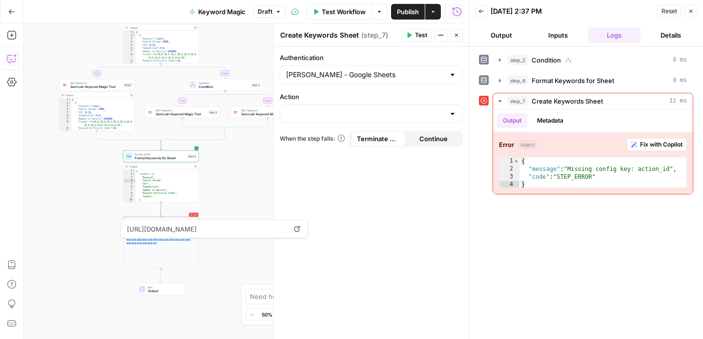
click at [622, 37] on button "Logs" at bounding box center [614, 35] width 53 height 16
click at [413, 112] on input "Action" at bounding box center [365, 114] width 159 height 10
click at [400, 147] on div "Create Spreadsheet" at bounding box center [371, 138] width 183 height 22
click at [321, 137] on span "Create Spreadsheet" at bounding box center [369, 138] width 163 height 10
type input "Create Spreadsheet"
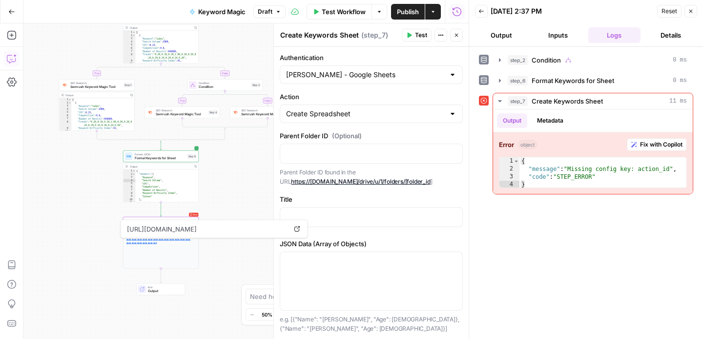
scroll to position [14, 0]
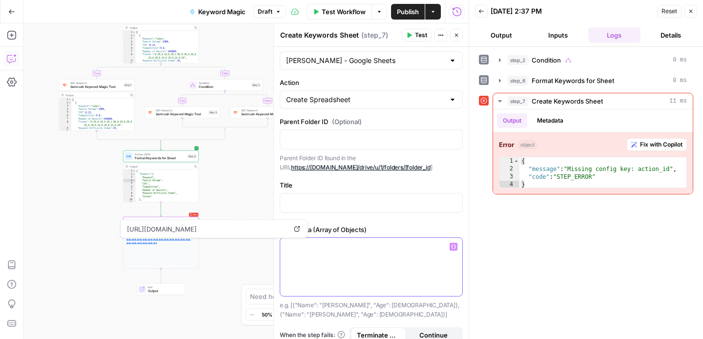
click at [336, 249] on p at bounding box center [371, 247] width 170 height 10
click at [454, 246] on icon "button" at bounding box center [453, 246] width 5 height 5
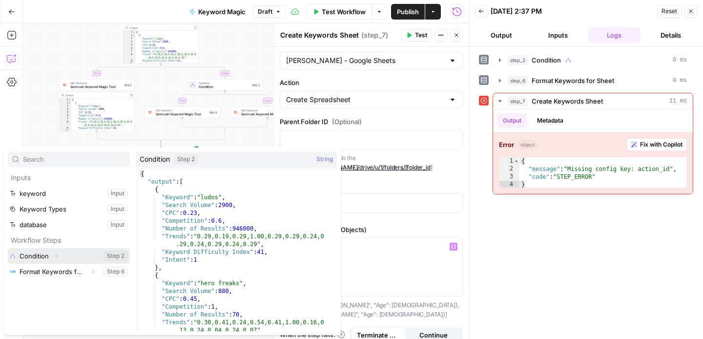
click at [56, 255] on icon "button" at bounding box center [57, 256] width 6 height 6
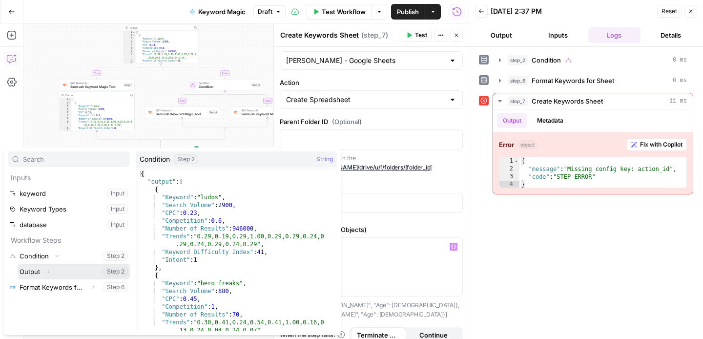
click at [46, 271] on icon "button" at bounding box center [48, 272] width 6 height 6
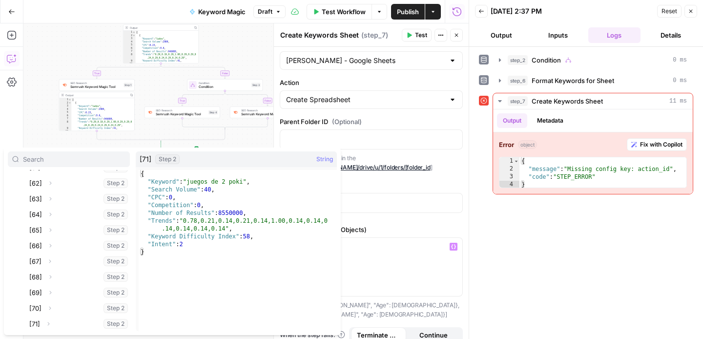
scroll to position [0, 0]
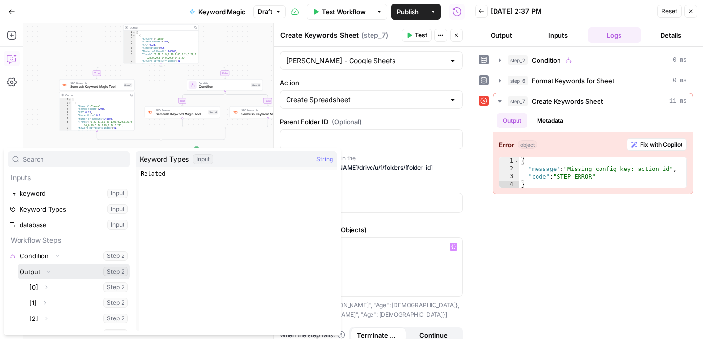
click at [41, 270] on button "Select variable Output" at bounding box center [74, 272] width 112 height 16
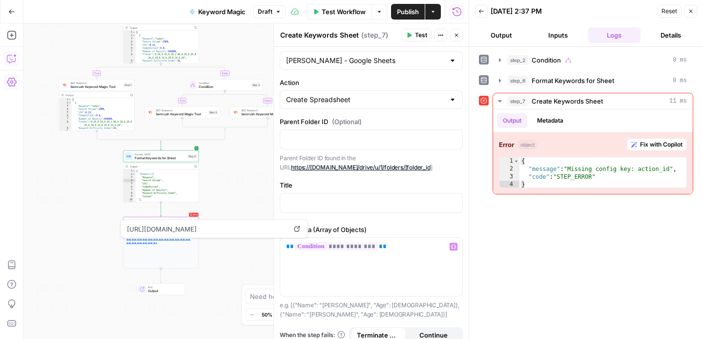
click at [13, 85] on icon "button" at bounding box center [12, 82] width 10 height 10
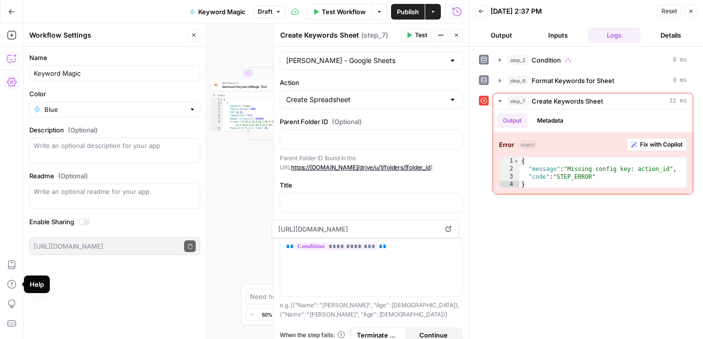
click at [240, 207] on div "true false true false Workflow Set Inputs Inputs Condition Condition Step 2 Out…" at bounding box center [245, 180] width 445 height 315
click at [351, 52] on div "[PERSON_NAME] - Google Sheets" at bounding box center [371, 60] width 183 height 19
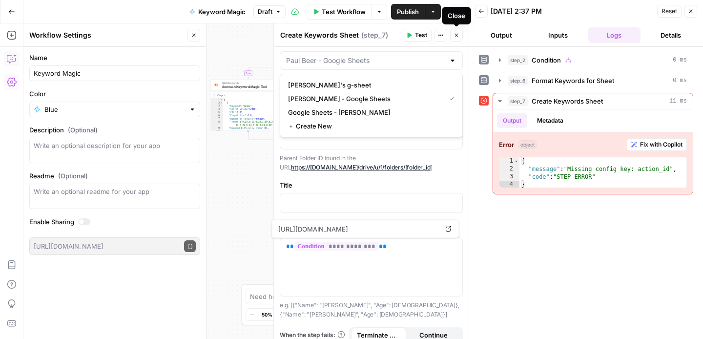
click at [458, 35] on icon "button" at bounding box center [457, 35] width 6 height 6
type input "[PERSON_NAME] - Google Sheets"
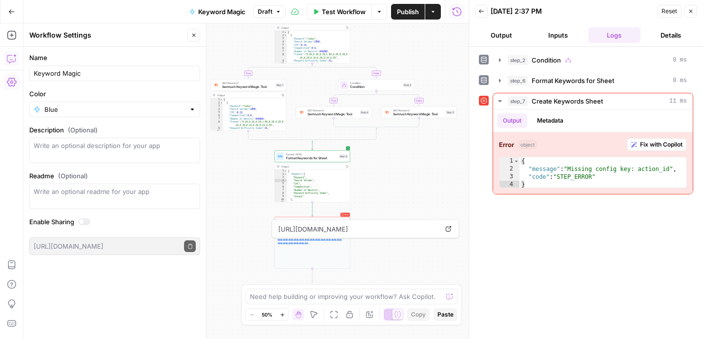
click at [319, 184] on div "{ "headers" : [ "Keyword" , "Search Volume" , "CPC" , "Competition" , "Number o…" at bounding box center [318, 189] width 63 height 40
click at [303, 157] on span "Format Keywords for Sheet" at bounding box center [311, 158] width 51 height 5
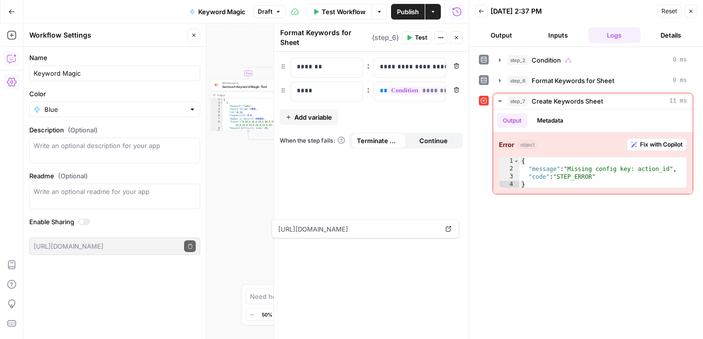
click at [689, 14] on icon "button" at bounding box center [691, 11] width 6 height 6
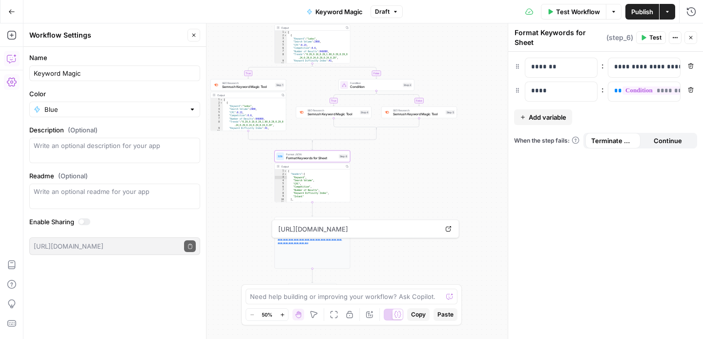
type textarea "******"
click at [312, 199] on div "{ "headers" : [ "Keyword" , "Search Volume" , "CPC" , "Competition" , "Number o…" at bounding box center [318, 189] width 63 height 40
click at [302, 158] on span "Format Keywords for Sheet" at bounding box center [311, 158] width 51 height 5
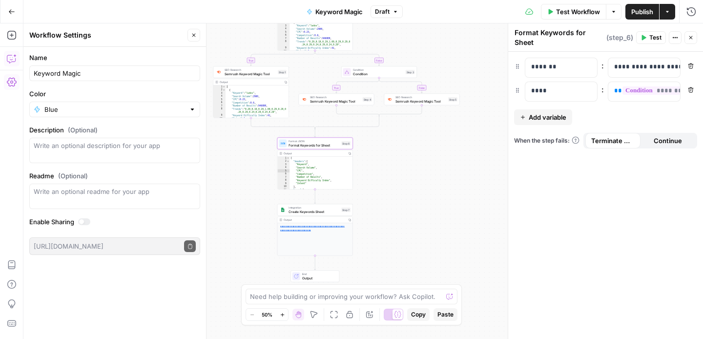
click at [331, 248] on div "**********" at bounding box center [314, 239] width 75 height 33
click at [692, 13] on icon "button" at bounding box center [691, 12] width 10 height 10
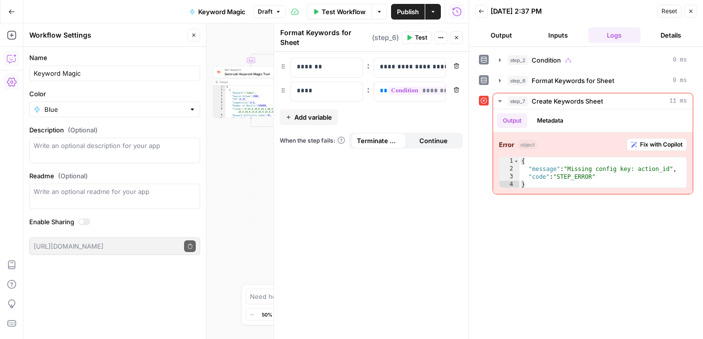
click at [501, 35] on button "Output" at bounding box center [501, 35] width 53 height 16
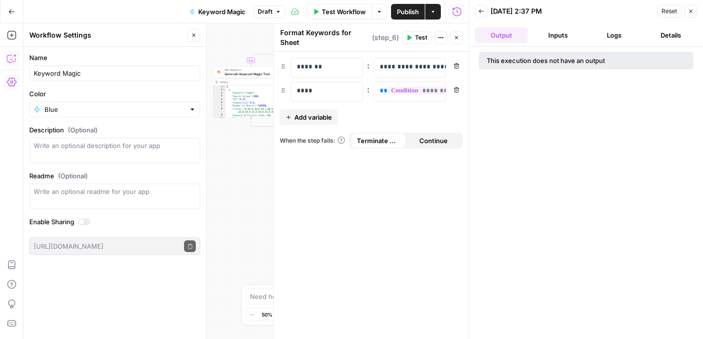
click at [557, 34] on button "Inputs" at bounding box center [558, 35] width 53 height 16
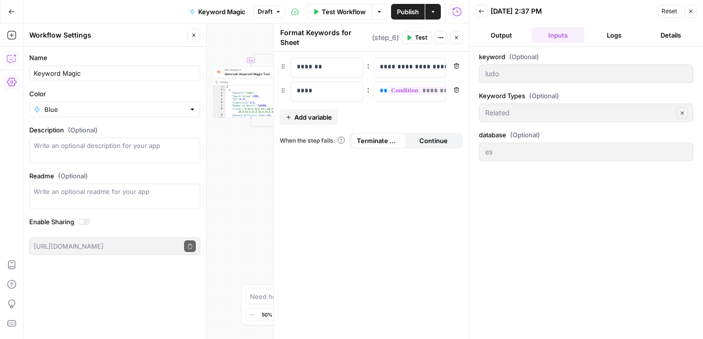
click at [598, 41] on button "Logs" at bounding box center [614, 35] width 53 height 16
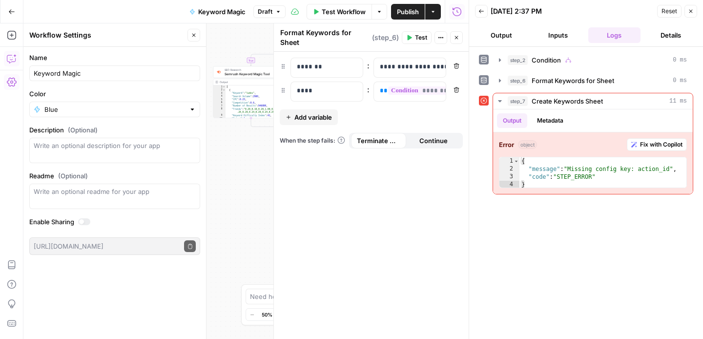
click at [632, 30] on button "Logs" at bounding box center [614, 35] width 53 height 16
click at [479, 4] on div "Back 08/19/25 at 2:37 PM Reset Close" at bounding box center [586, 11] width 222 height 15
click at [482, 10] on icon "button" at bounding box center [481, 11] width 6 height 6
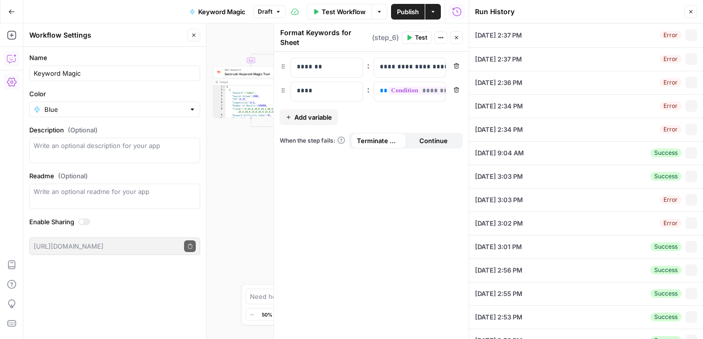
type input "ludo"
type input "Related"
type input "es"
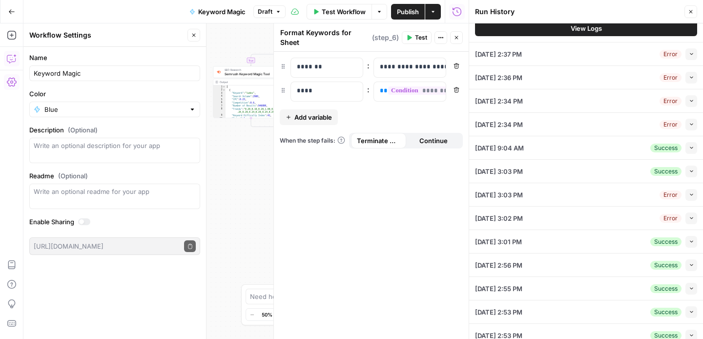
scroll to position [154, 0]
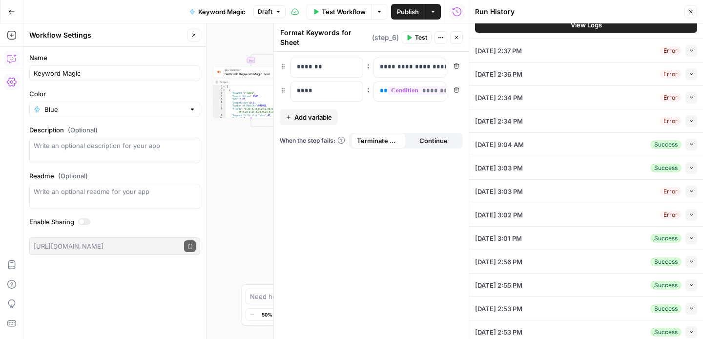
click at [523, 195] on span "08/14/25 at 3:03 PM" at bounding box center [499, 191] width 48 height 10
click at [695, 191] on button "Collapse" at bounding box center [691, 192] width 12 height 12
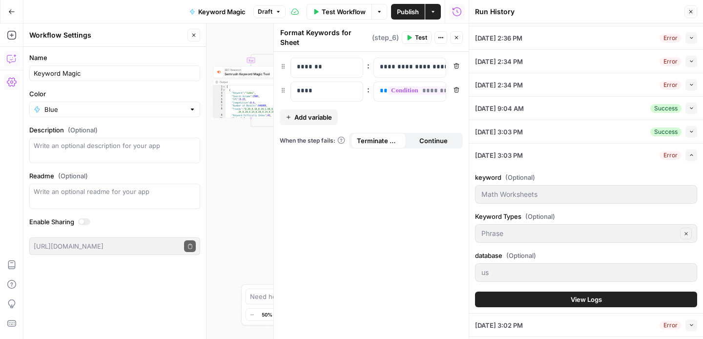
scroll to position [0, 0]
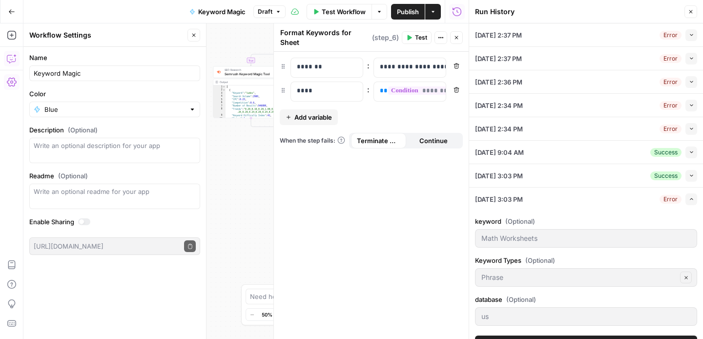
click at [600, 156] on div "08/18/25 at 9:04 AM Success Collapse" at bounding box center [586, 152] width 222 height 23
click at [693, 152] on icon "button" at bounding box center [691, 151] width 5 height 5
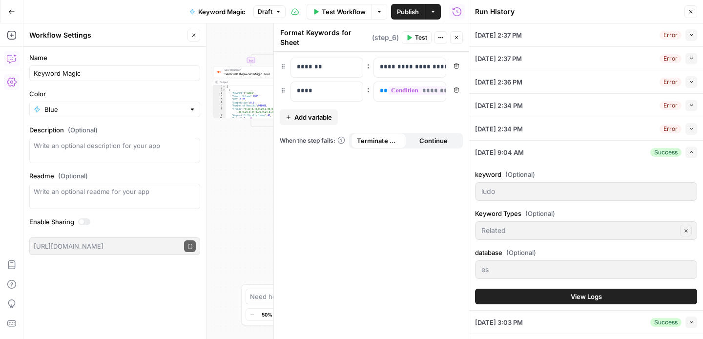
click at [585, 297] on span "View Logs" at bounding box center [586, 296] width 31 height 10
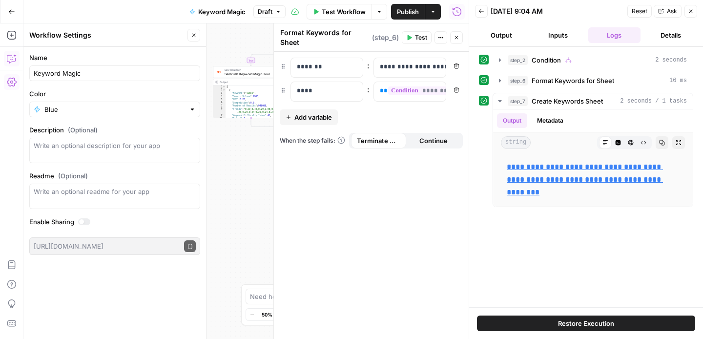
click at [585, 324] on span "Restore Execution" at bounding box center [586, 323] width 56 height 10
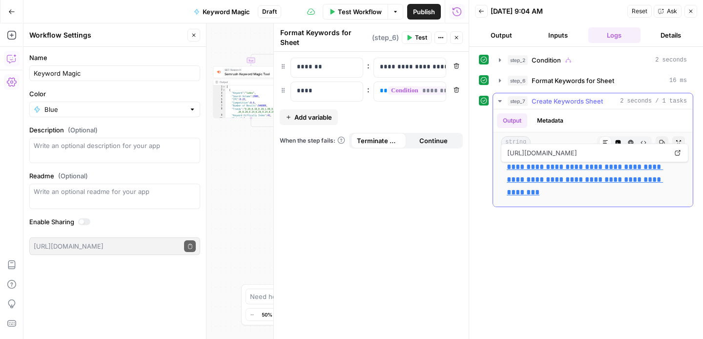
click at [568, 103] on span "Create Keywords Sheet" at bounding box center [567, 101] width 71 height 10
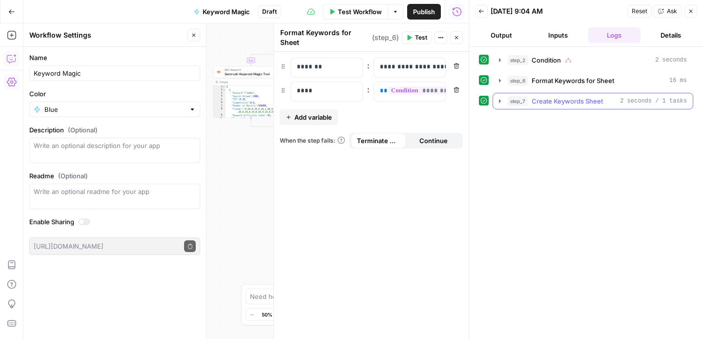
click at [568, 103] on span "Create Keywords Sheet" at bounding box center [567, 101] width 71 height 10
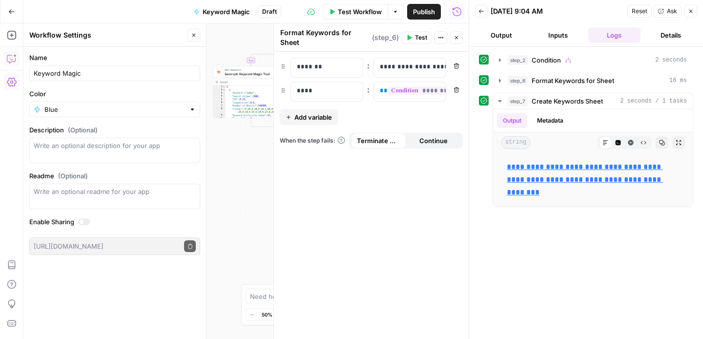
click at [238, 177] on div "true false true false Workflow Set Inputs Inputs Condition Condition Step 2 Out…" at bounding box center [245, 180] width 445 height 315
click at [459, 38] on icon "button" at bounding box center [457, 38] width 6 height 6
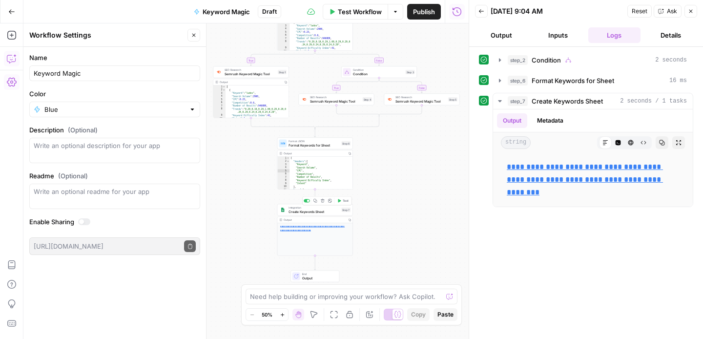
click at [321, 209] on span "Create Keywords Sheet" at bounding box center [314, 211] width 51 height 5
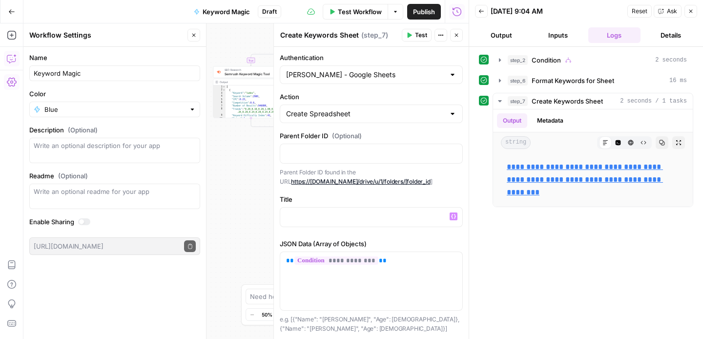
scroll to position [14, 0]
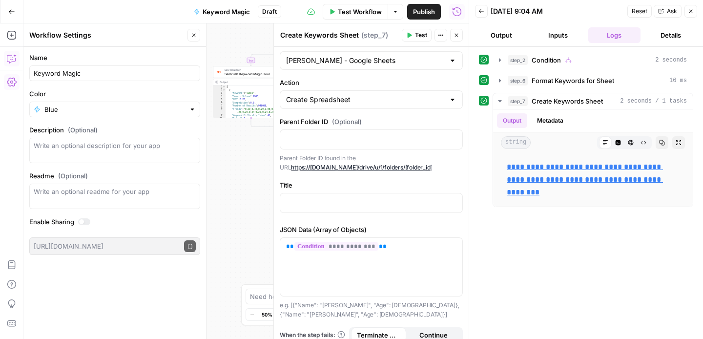
click at [412, 36] on button "Test" at bounding box center [417, 35] width 30 height 13
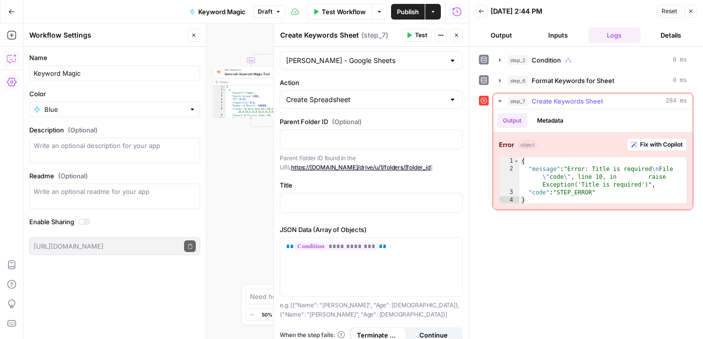
click at [655, 147] on span "Fix with Copilot" at bounding box center [661, 144] width 42 height 9
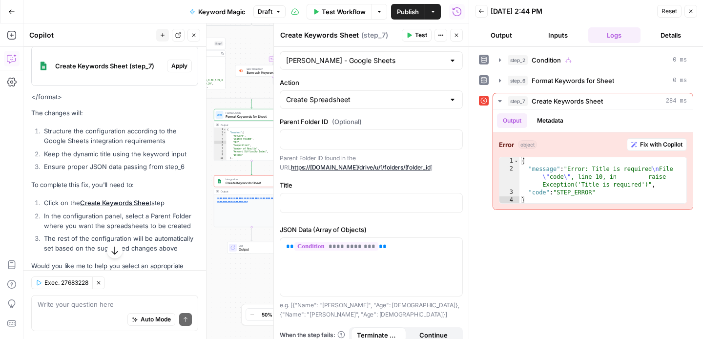
scroll to position [542, 0]
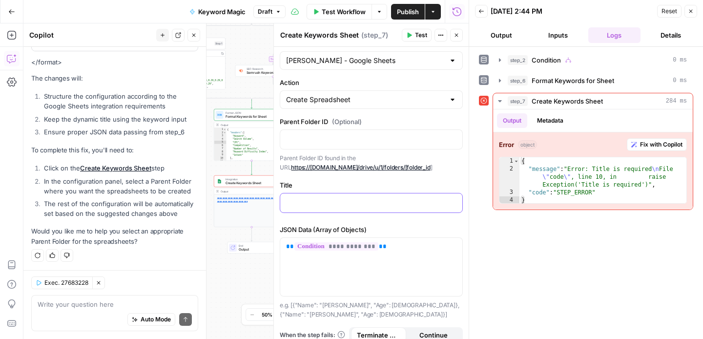
click at [391, 207] on p at bounding box center [371, 202] width 170 height 10
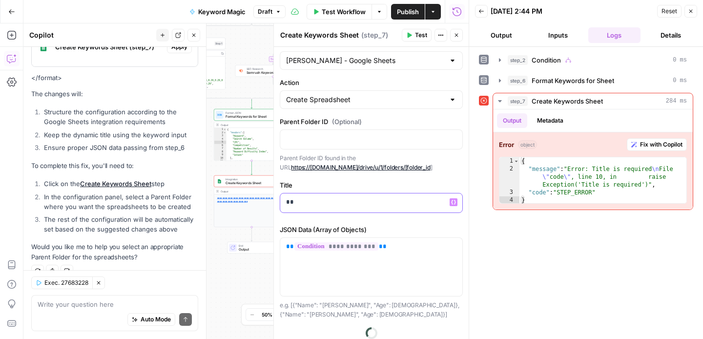
scroll to position [558, 0]
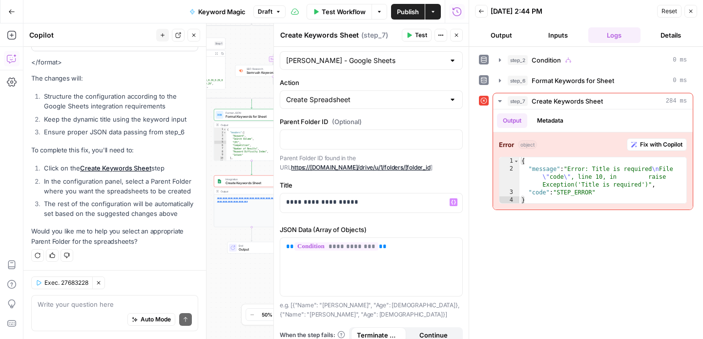
click at [420, 38] on span "Test" at bounding box center [421, 35] width 12 height 9
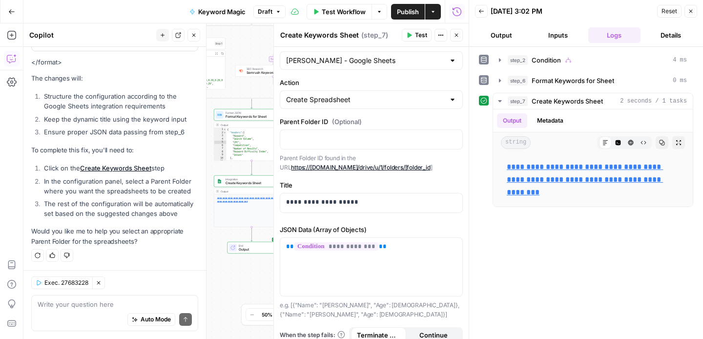
click at [456, 37] on icon "button" at bounding box center [457, 35] width 6 height 6
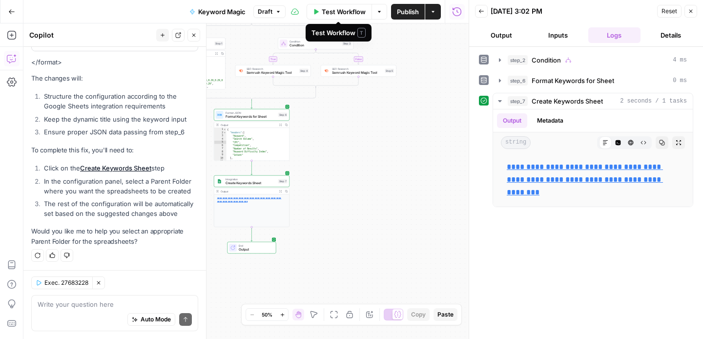
click at [250, 181] on span "Create Keywords Sheet" at bounding box center [251, 183] width 51 height 5
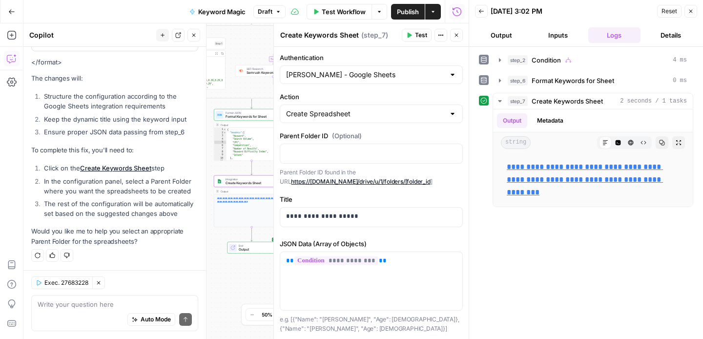
click at [417, 35] on span "Test" at bounding box center [421, 35] width 12 height 9
click at [692, 13] on icon "button" at bounding box center [691, 11] width 6 height 6
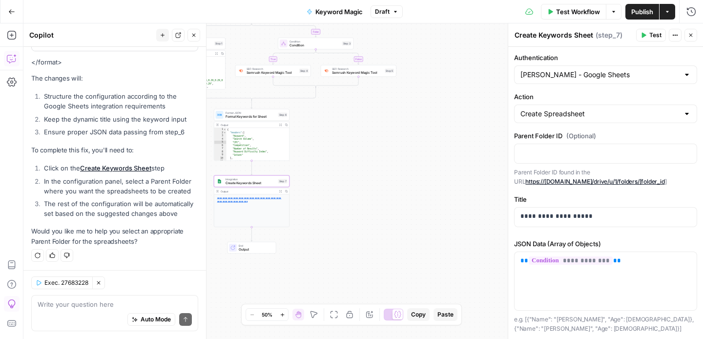
click at [678, 37] on icon "button" at bounding box center [675, 35] width 6 height 6
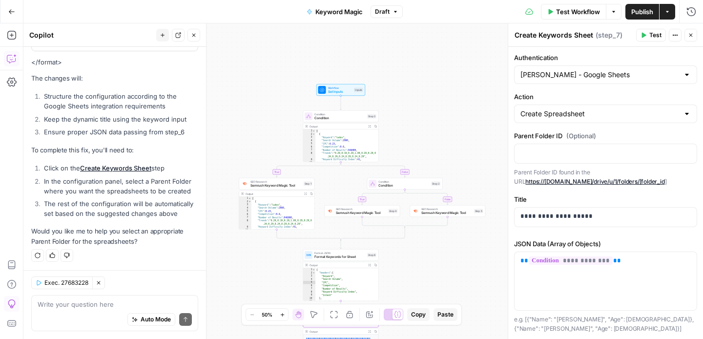
drag, startPoint x: 366, startPoint y: 146, endPoint x: 445, endPoint y: 265, distance: 143.3
click at [445, 265] on div "true false true false Workflow Set Inputs Inputs Condition Condition Step 2 Out…" at bounding box center [363, 180] width 680 height 315
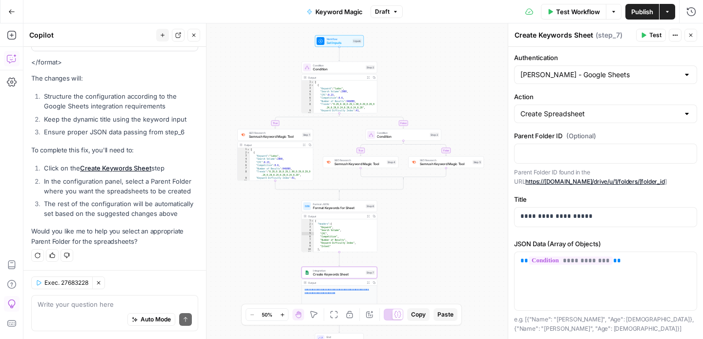
drag, startPoint x: 445, startPoint y: 265, endPoint x: 443, endPoint y: 216, distance: 48.9
click at [443, 216] on div "true false true false Workflow Set Inputs Inputs Condition Condition Step 2 Out…" at bounding box center [363, 180] width 680 height 315
click at [335, 68] on span "Condition" at bounding box center [337, 68] width 51 height 5
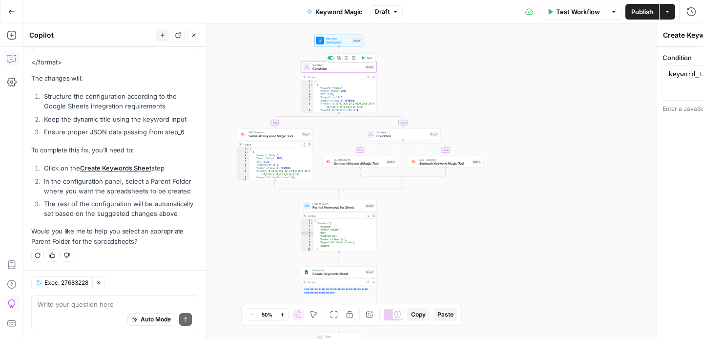
type textarea "Condition"
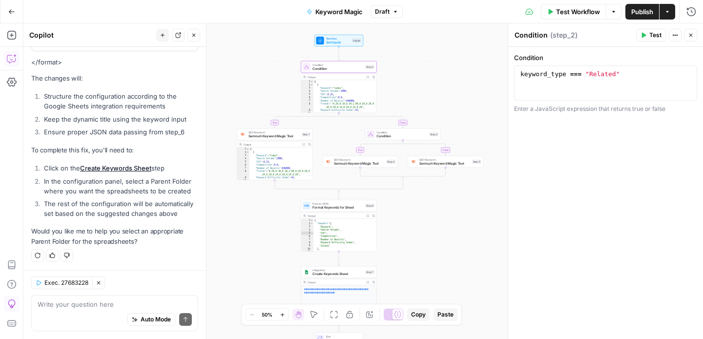
click at [345, 43] on span "Set Inputs" at bounding box center [338, 42] width 24 height 5
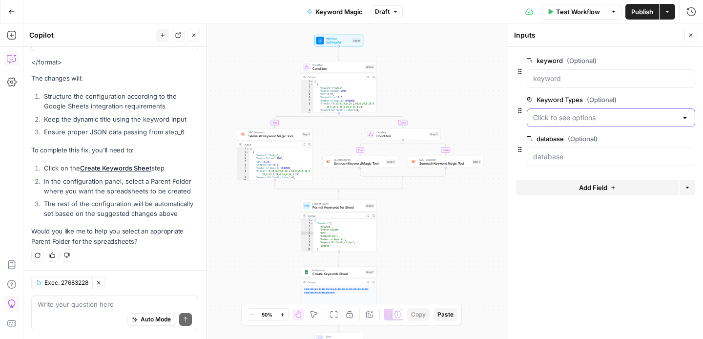
click at [623, 121] on Types "Keyword Types (Optional)" at bounding box center [605, 118] width 144 height 10
click at [470, 85] on div "true false true false Workflow Set Inputs Inputs Condition Condition Step 2 Out…" at bounding box center [363, 180] width 680 height 315
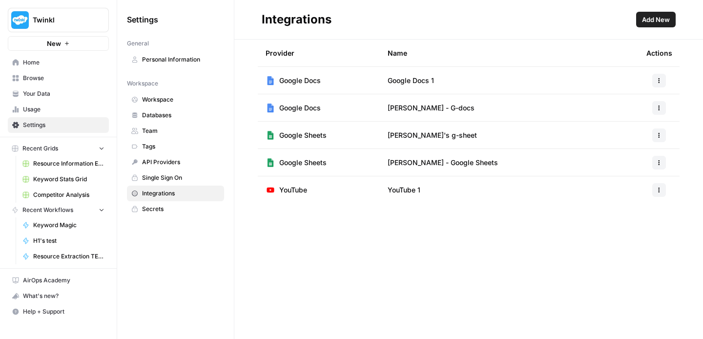
click at [652, 16] on span "Add New" at bounding box center [656, 20] width 28 height 10
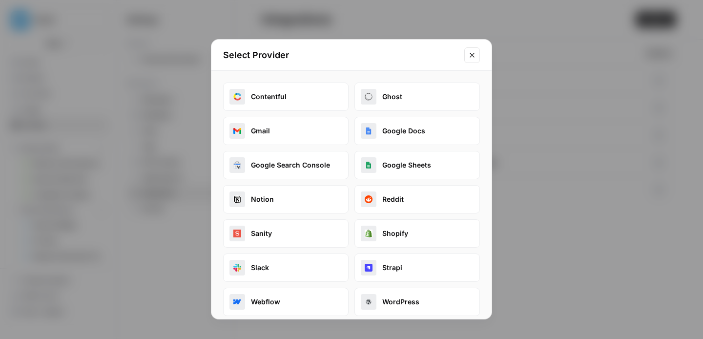
click at [418, 163] on button "Google Sheets" at bounding box center [416, 165] width 125 height 28
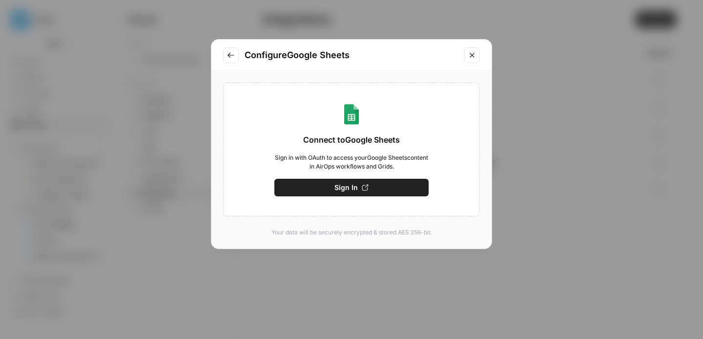
click at [409, 190] on button "Sign In" at bounding box center [351, 188] width 154 height 18
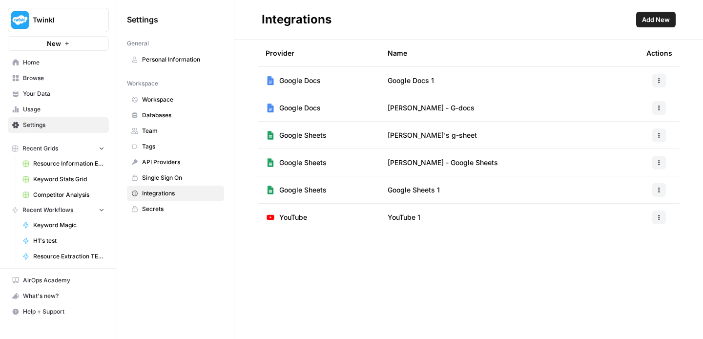
drag, startPoint x: 662, startPoint y: 83, endPoint x: 658, endPoint y: 79, distance: 5.5
click at [662, 83] on button "button" at bounding box center [659, 81] width 14 height 14
click at [658, 78] on icon "button" at bounding box center [659, 81] width 6 height 6
click at [651, 95] on div "Edit Rename Delete" at bounding box center [634, 120] width 62 height 58
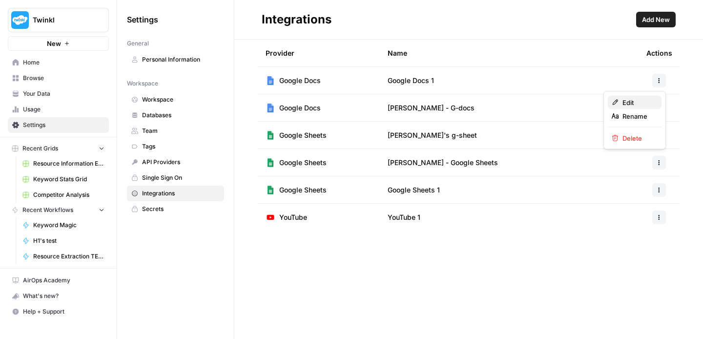
click at [648, 99] on span "Edit" at bounding box center [637, 103] width 31 height 10
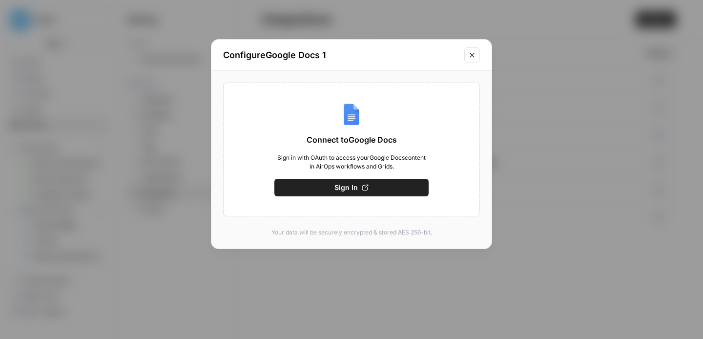
click at [469, 54] on icon "Close modal" at bounding box center [472, 55] width 8 height 8
click at [470, 56] on div "Name" at bounding box center [509, 53] width 243 height 27
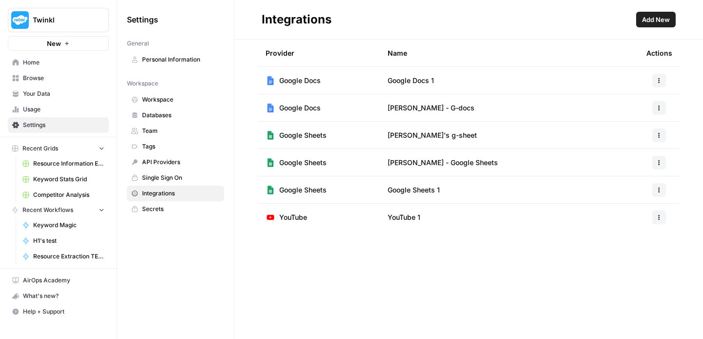
click at [311, 79] on span "Google Docs" at bounding box center [299, 81] width 41 height 10
click at [418, 191] on span "Google Sheets 1" at bounding box center [414, 190] width 52 height 10
click at [657, 191] on icon "button" at bounding box center [659, 190] width 6 height 6
click at [649, 225] on span "Rename" at bounding box center [637, 226] width 31 height 10
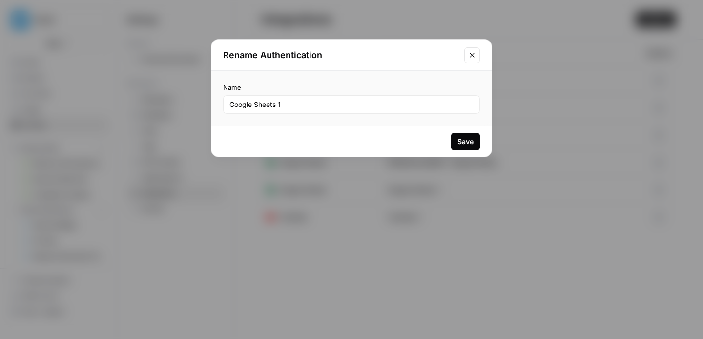
click at [467, 56] on button "Close modal" at bounding box center [472, 55] width 16 height 16
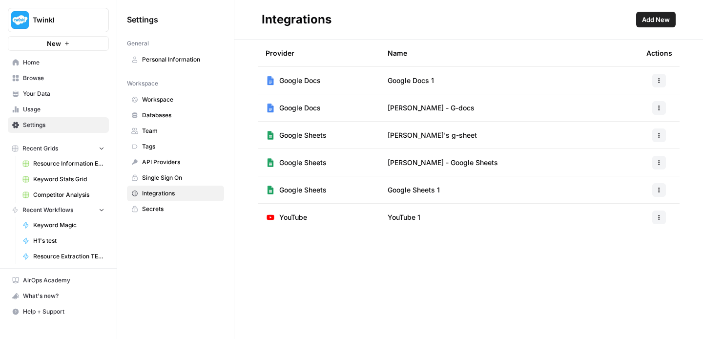
click at [647, 25] on button "Add New" at bounding box center [656, 20] width 40 height 16
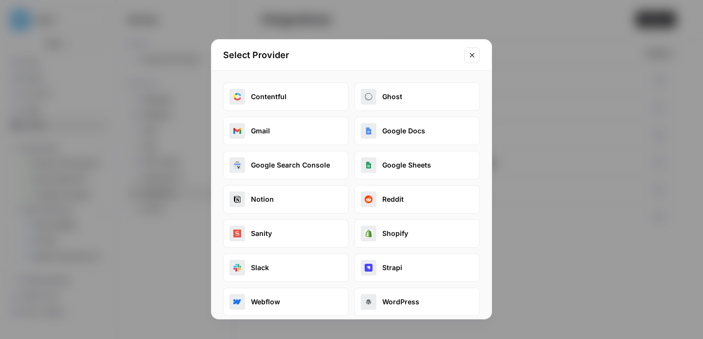
click at [431, 164] on button "Google Sheets" at bounding box center [416, 165] width 125 height 28
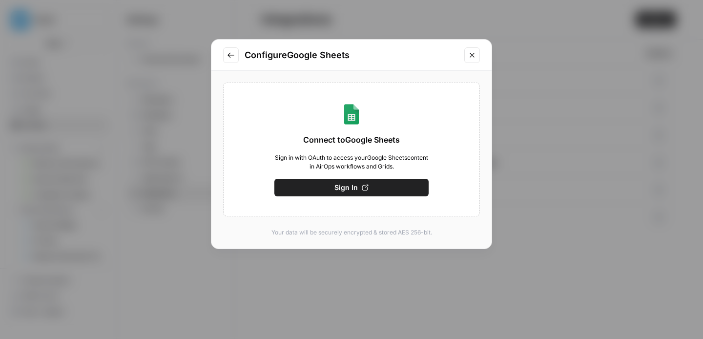
click at [333, 184] on button "Sign In" at bounding box center [351, 188] width 154 height 18
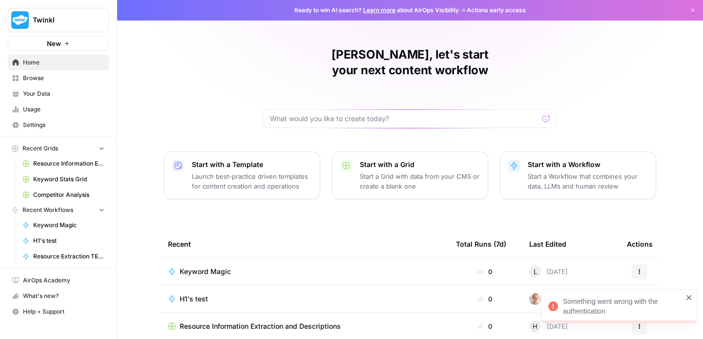
click at [43, 123] on span "Settings" at bounding box center [64, 125] width 82 height 9
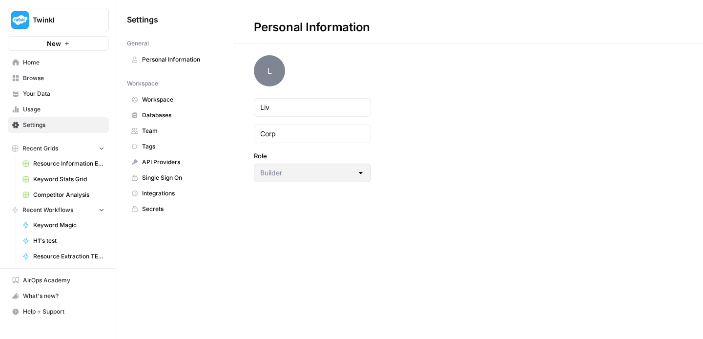
click at [174, 192] on span "Integrations" at bounding box center [181, 193] width 78 height 9
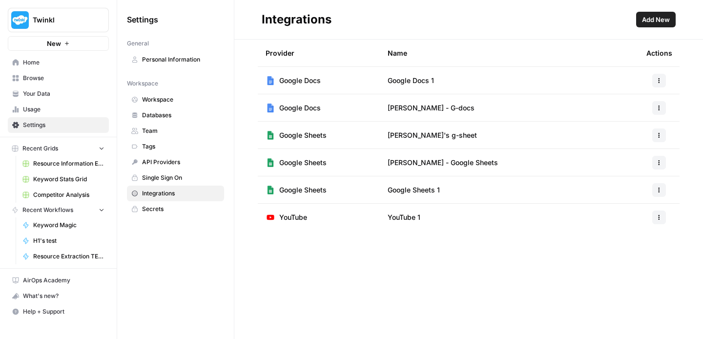
click at [661, 189] on icon "button" at bounding box center [659, 190] width 6 height 6
click at [633, 225] on span "Rename" at bounding box center [637, 226] width 31 height 10
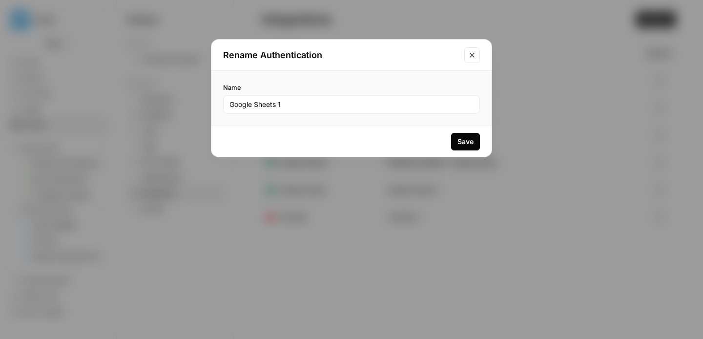
click at [327, 111] on div "Google Sheets 1" at bounding box center [351, 104] width 257 height 19
type input "Google Sheets - [PERSON_NAME]"
click at [454, 135] on button "Save" at bounding box center [465, 142] width 29 height 18
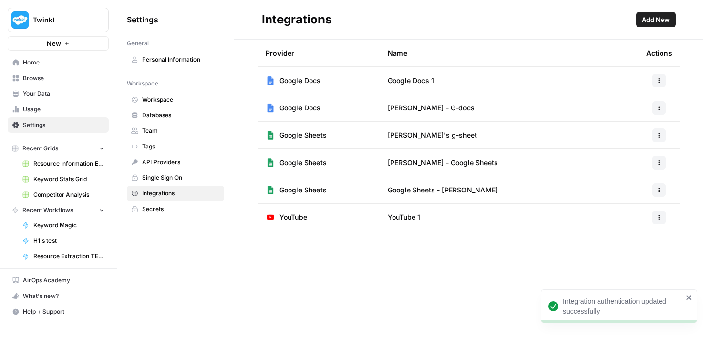
click at [661, 84] on button "button" at bounding box center [659, 81] width 14 height 14
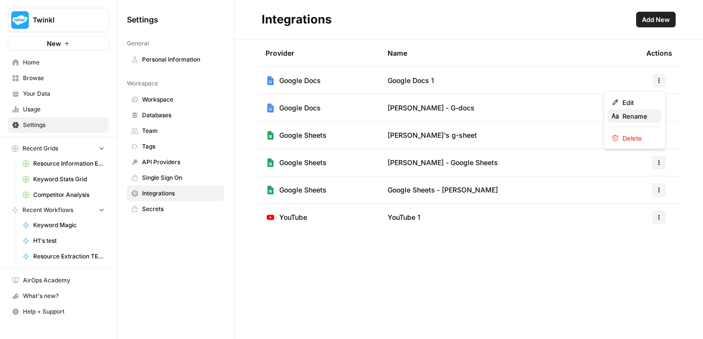
click at [639, 116] on span "Rename" at bounding box center [637, 116] width 31 height 10
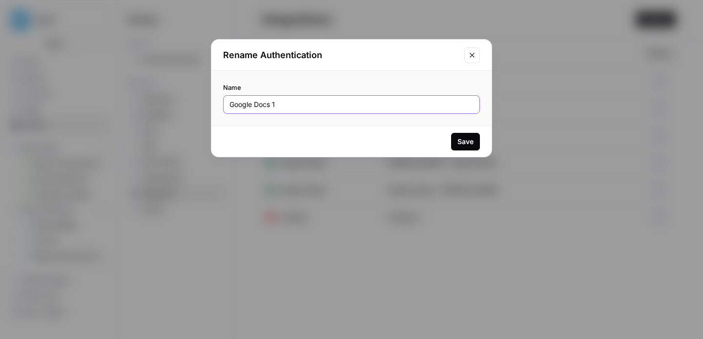
click at [320, 105] on input "Google Docs 1" at bounding box center [351, 105] width 244 height 10
type input "Google Docs - [PERSON_NAME]"
click at [457, 146] on button "Save" at bounding box center [465, 142] width 29 height 18
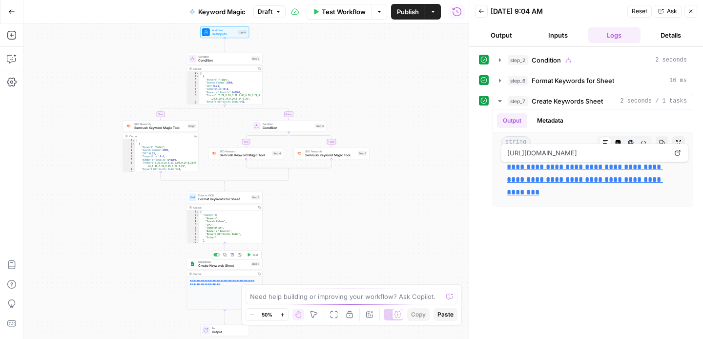
click at [227, 267] on span "Create Keywords Sheet" at bounding box center [223, 265] width 51 height 5
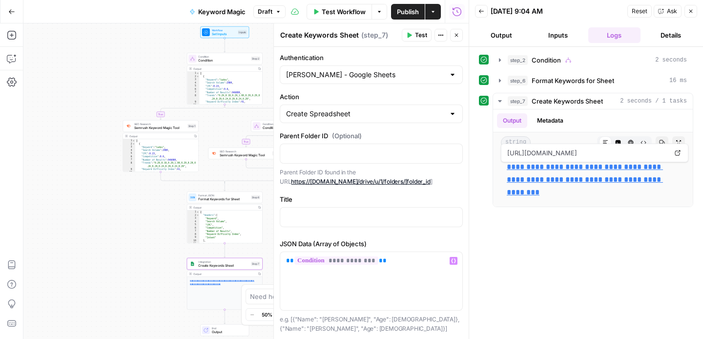
scroll to position [14, 0]
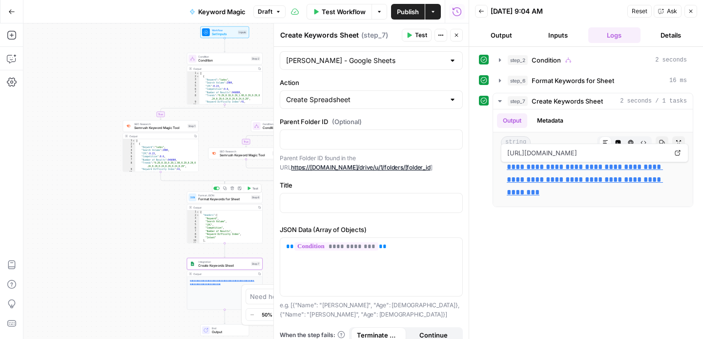
click at [225, 196] on span "Format JSON" at bounding box center [223, 195] width 51 height 4
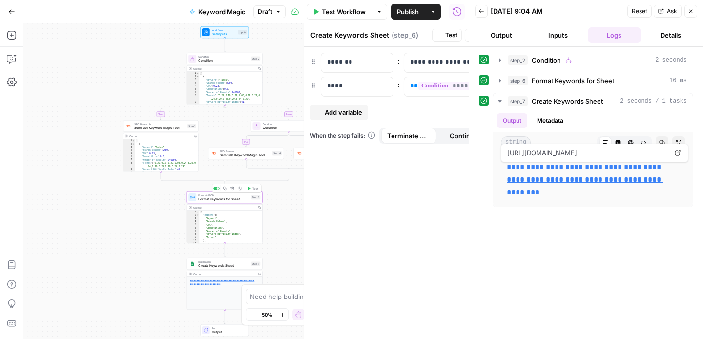
type textarea "Format Keywords for Sheet"
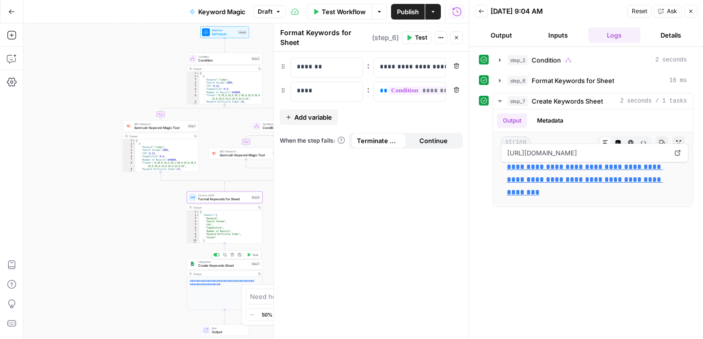
click at [218, 266] on span "Create Keywords Sheet" at bounding box center [223, 265] width 51 height 5
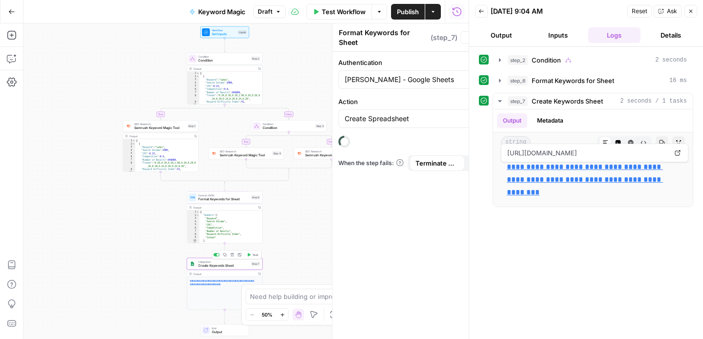
type textarea "Create Keywords Sheet"
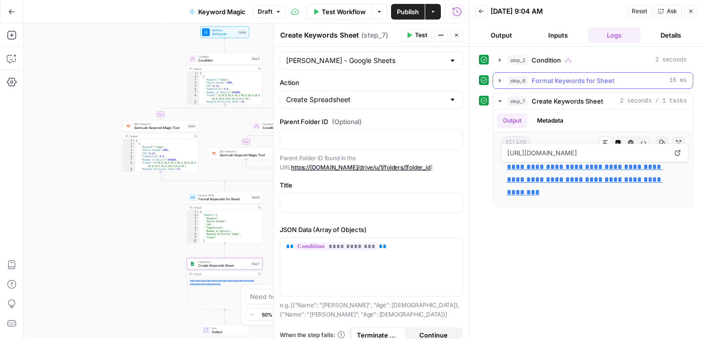
click at [543, 79] on span "Format Keywords for Sheet" at bounding box center [573, 81] width 83 height 10
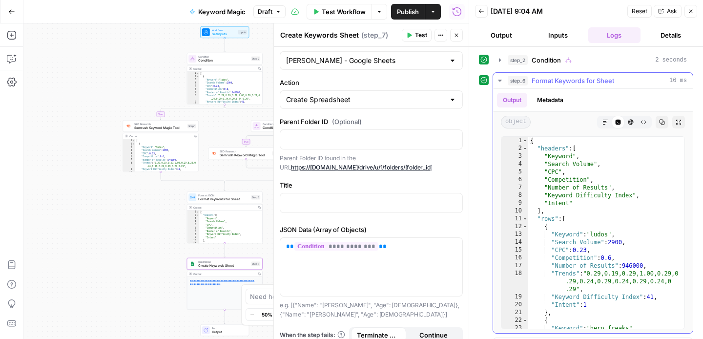
scroll to position [0, 0]
click at [398, 208] on div at bounding box center [371, 202] width 182 height 19
click at [415, 206] on p at bounding box center [371, 202] width 170 height 10
click at [497, 82] on icon "button" at bounding box center [500, 81] width 8 height 8
click at [500, 80] on icon "button" at bounding box center [499, 81] width 3 height 2
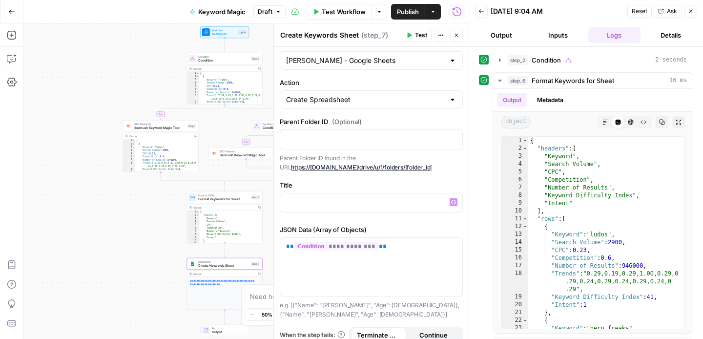
click at [497, 81] on icon "button" at bounding box center [500, 81] width 8 height 8
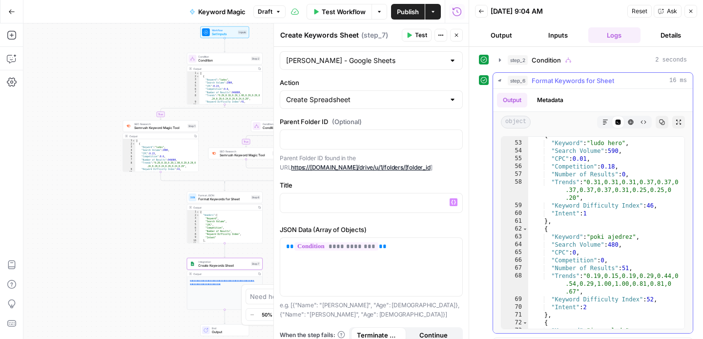
scroll to position [466, 0]
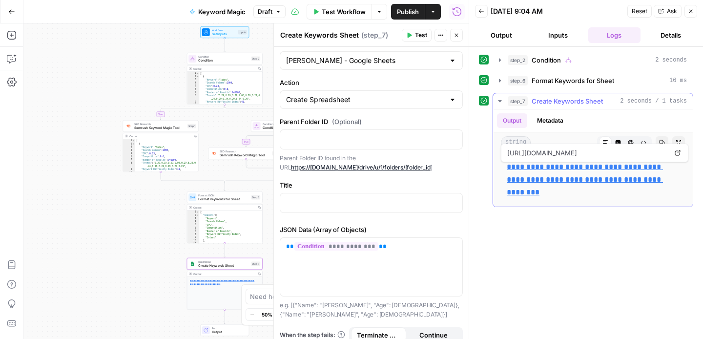
click at [500, 98] on icon "button" at bounding box center [500, 101] width 8 height 8
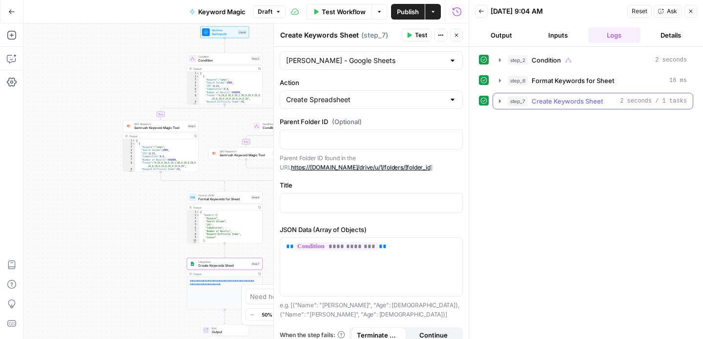
click at [500, 98] on icon "button" at bounding box center [500, 101] width 8 height 8
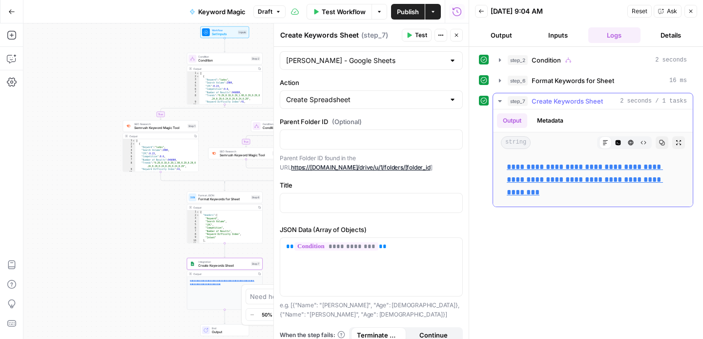
click at [500, 98] on icon "button" at bounding box center [500, 101] width 8 height 8
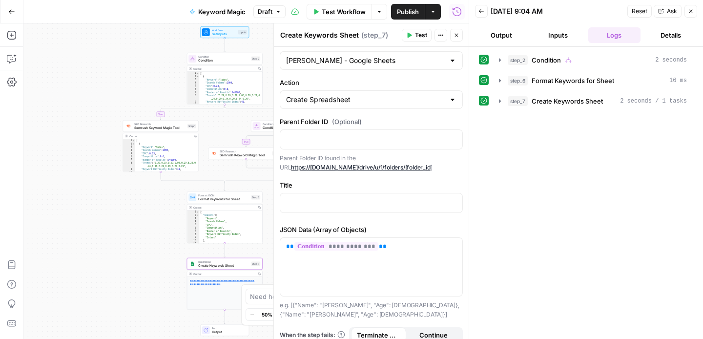
click at [415, 37] on span "Test" at bounding box center [421, 35] width 12 height 9
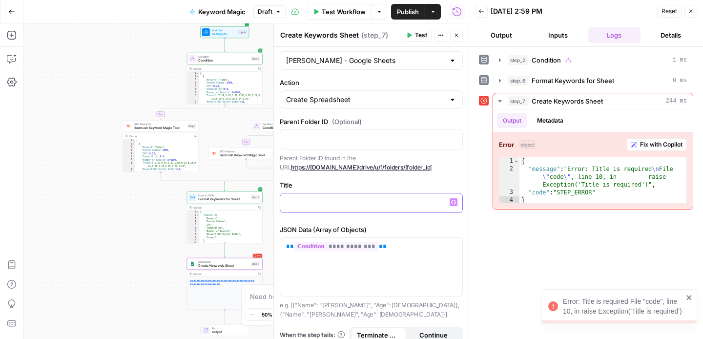
click at [347, 205] on p at bounding box center [371, 202] width 170 height 10
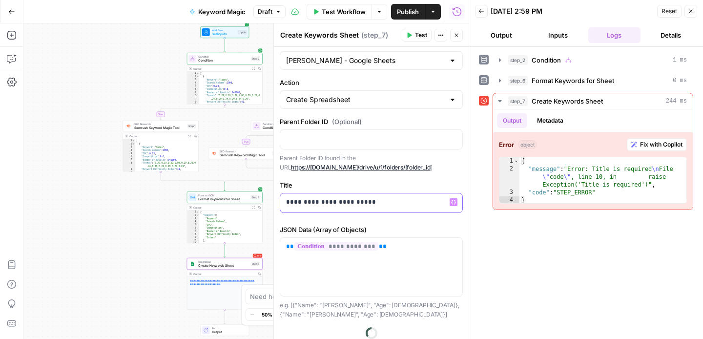
click at [452, 201] on icon "button" at bounding box center [453, 202] width 5 height 4
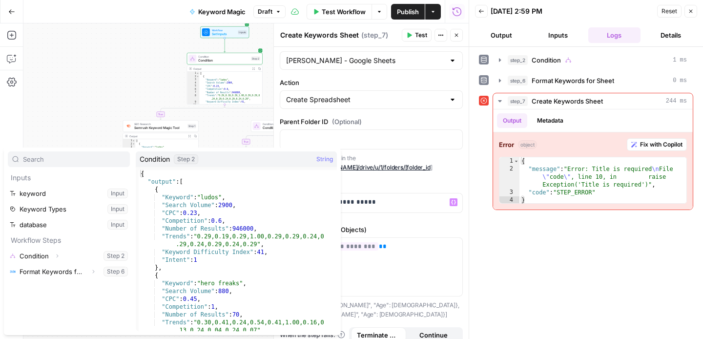
click at [476, 170] on div "step_2 Condition 1 ms step_6 Format Keywords for Sheet 0 ms step_7 Create Keywo…" at bounding box center [586, 193] width 234 height 292
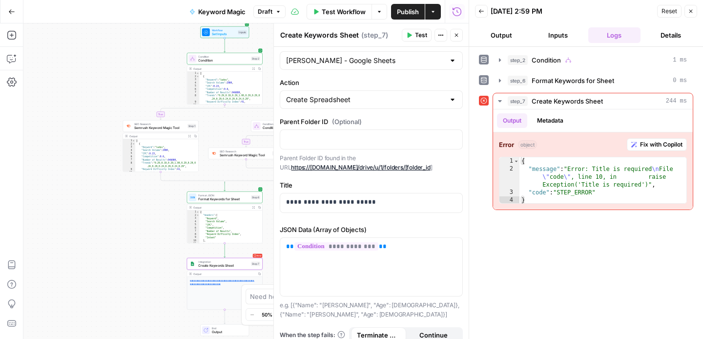
click at [409, 37] on icon "button" at bounding box center [410, 35] width 4 height 5
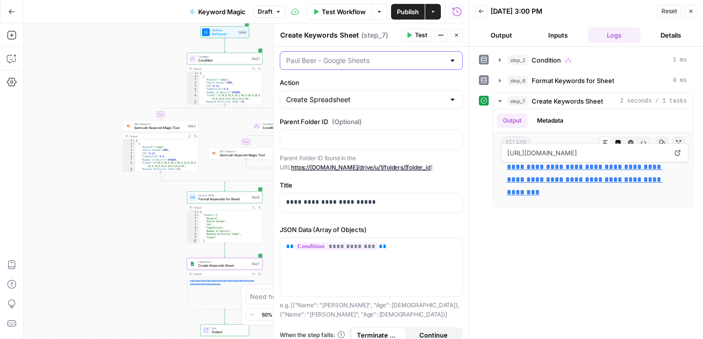
click at [379, 63] on input "Authentication" at bounding box center [365, 61] width 159 height 10
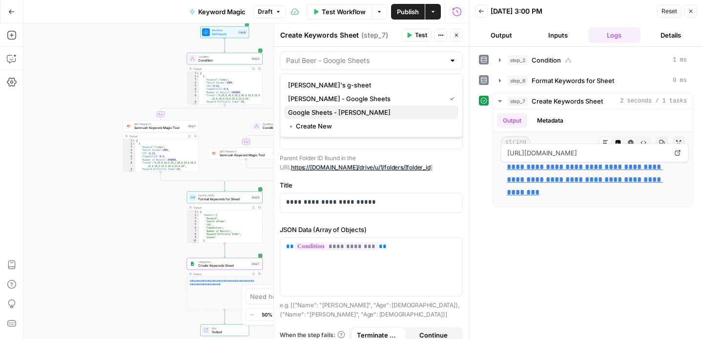
click at [330, 110] on span "Google Sheets - [PERSON_NAME]" at bounding box center [369, 112] width 163 height 10
type input "Google Sheets - [PERSON_NAME]"
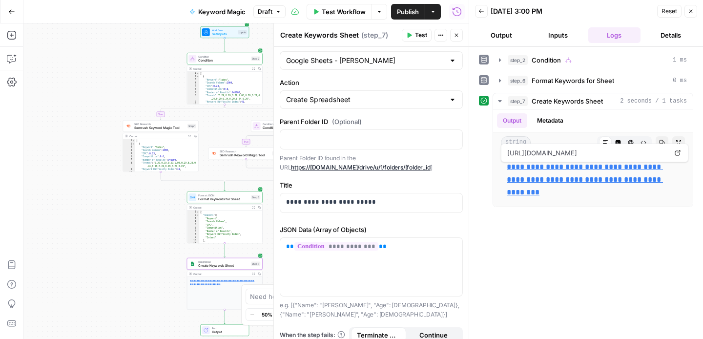
click at [414, 36] on button "Test" at bounding box center [417, 35] width 30 height 13
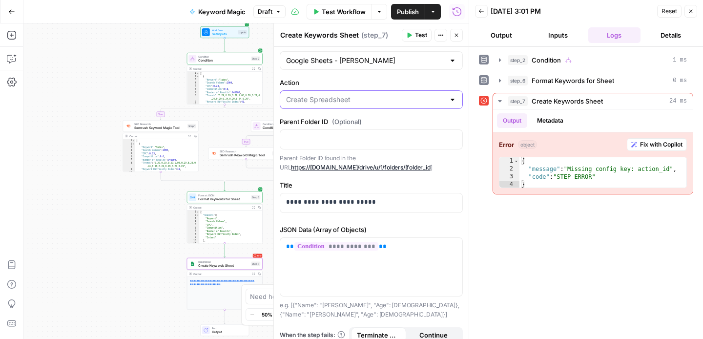
click at [409, 98] on input "Action" at bounding box center [365, 100] width 159 height 10
type input "Create Spreadsheet"
click at [415, 60] on input "Authentication" at bounding box center [365, 61] width 159 height 10
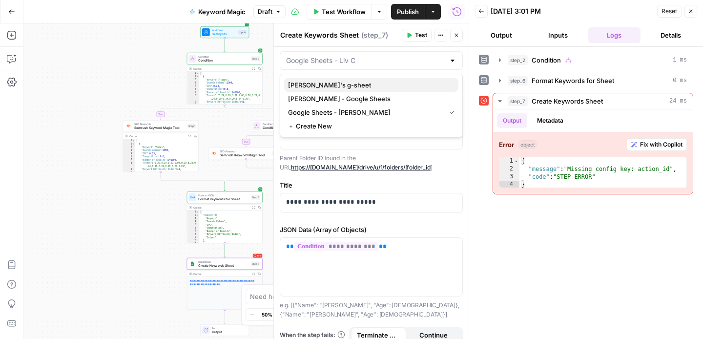
click at [342, 85] on span "Hannah's g-sheet" at bounding box center [369, 85] width 163 height 10
type input "Hannah's g-sheet"
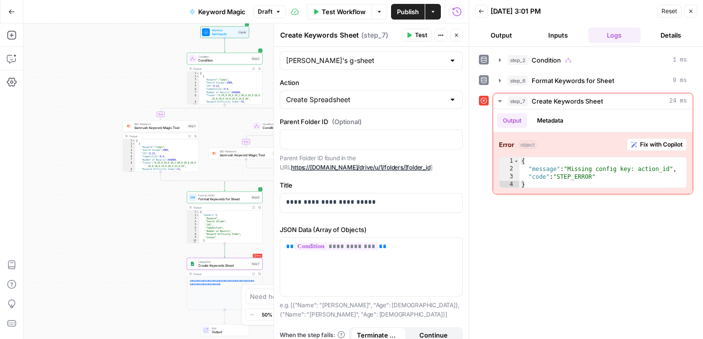
click at [412, 39] on button "Test" at bounding box center [417, 35] width 30 height 13
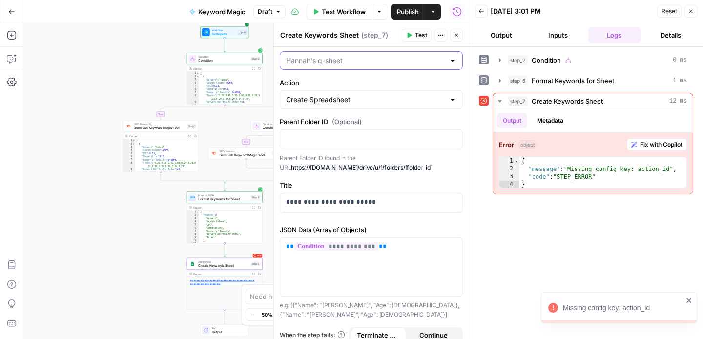
click at [378, 61] on input "Authentication" at bounding box center [365, 61] width 159 height 10
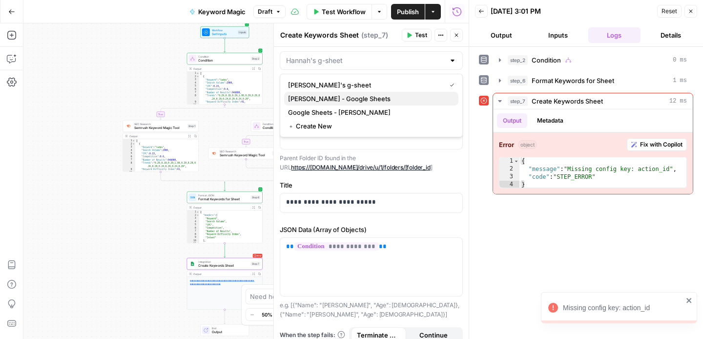
click at [363, 102] on span "[PERSON_NAME] - Google Sheets" at bounding box center [369, 99] width 163 height 10
type input "[PERSON_NAME] - Google Sheets"
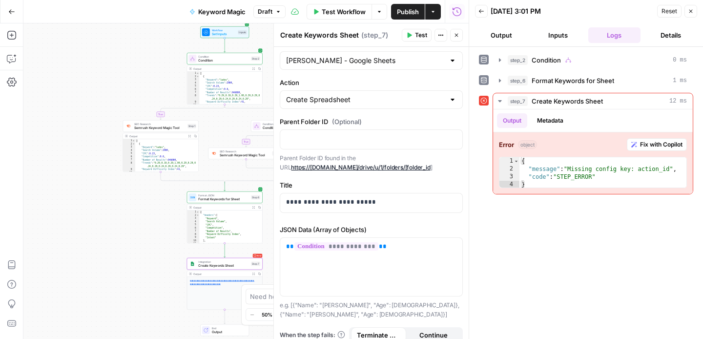
click at [413, 36] on button "Test" at bounding box center [417, 35] width 30 height 13
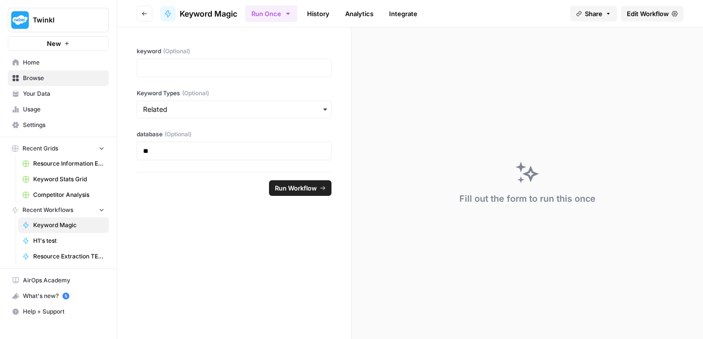
click at [652, 15] on span "Edit Workflow" at bounding box center [648, 14] width 42 height 10
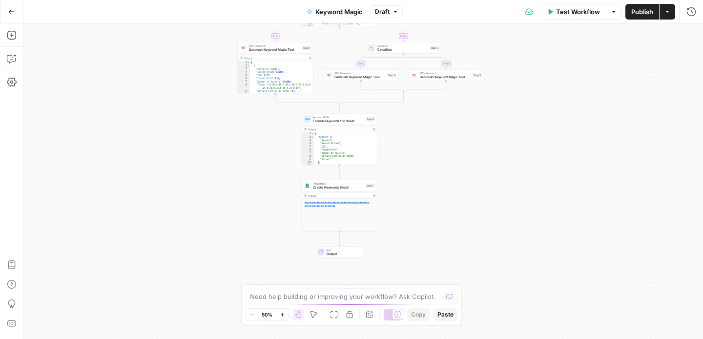
drag, startPoint x: 456, startPoint y: 223, endPoint x: 455, endPoint y: 80, distance: 143.0
click at [455, 80] on div "true false true false Workflow Set Inputs Inputs Condition Condition Step 2 Out…" at bounding box center [363, 180] width 680 height 315
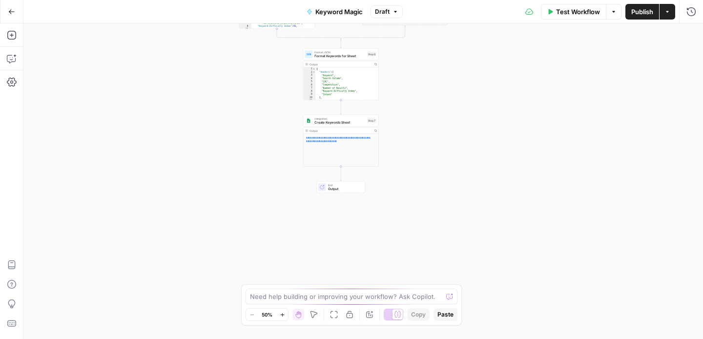
click at [310, 155] on div "**********" at bounding box center [340, 150] width 75 height 33
click at [312, 116] on div "Integration Create Keywords Sheet Step 7 Copy step Delete step Add Note Test" at bounding box center [341, 121] width 76 height 12
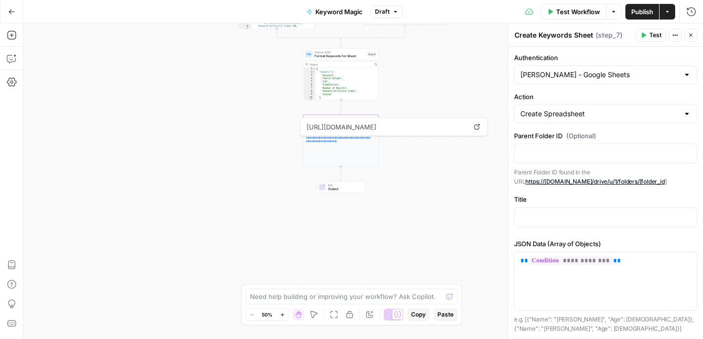
click at [583, 13] on span "Test Workflow" at bounding box center [578, 12] width 44 height 10
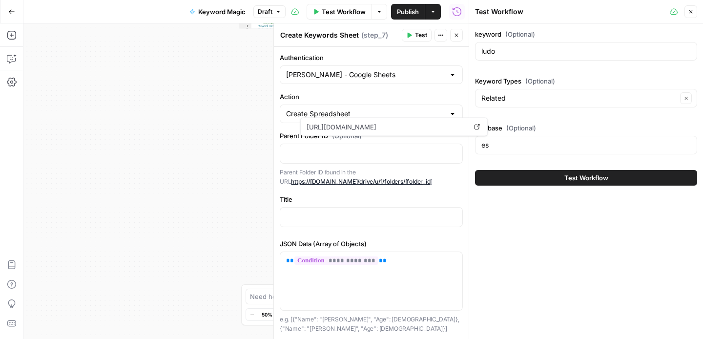
click at [540, 173] on button "Test Workflow" at bounding box center [586, 178] width 222 height 16
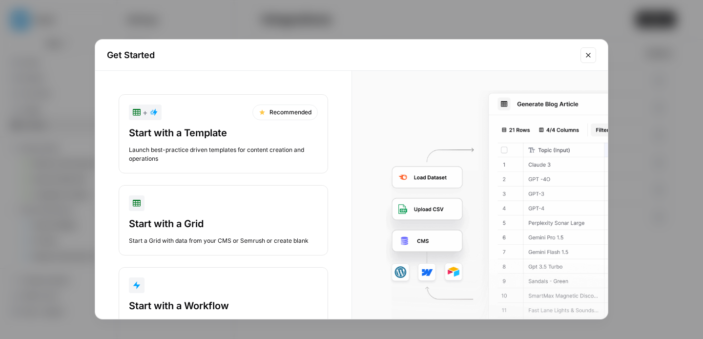
scroll to position [42, 0]
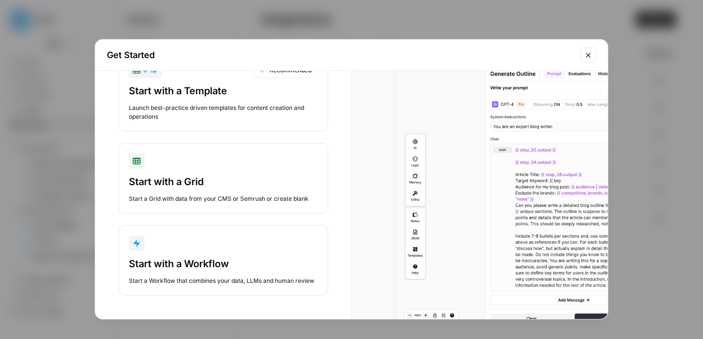
click at [166, 273] on div "Start with a Workflow Start a Workflow that combines your data, LLMs and human …" at bounding box center [223, 271] width 189 height 28
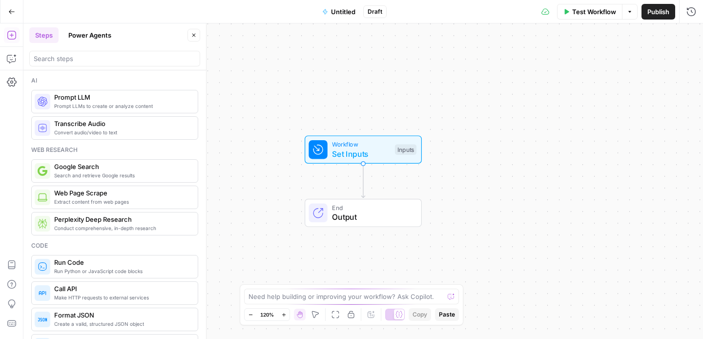
click at [336, 14] on span "Untitled" at bounding box center [343, 12] width 24 height 10
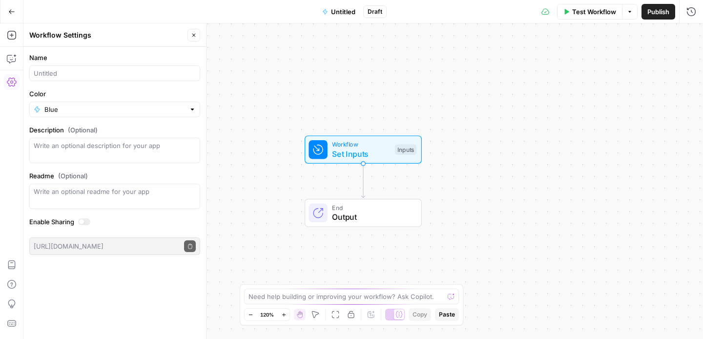
click at [336, 11] on span "Untitled" at bounding box center [343, 12] width 24 height 10
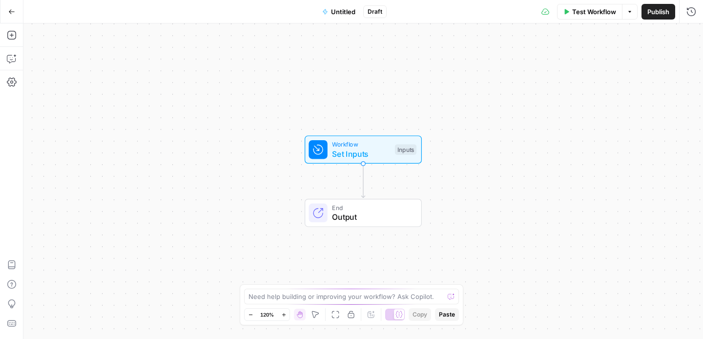
click at [336, 11] on span "Untitled" at bounding box center [343, 12] width 24 height 10
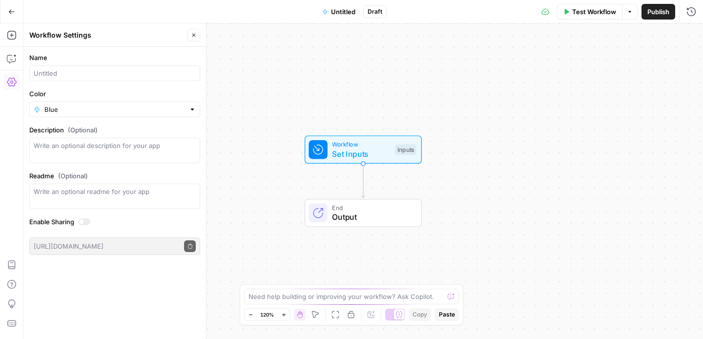
click at [335, 7] on span "Untitled" at bounding box center [343, 12] width 24 height 10
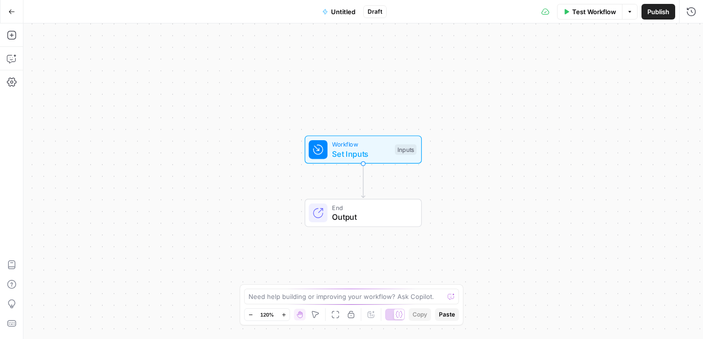
click at [335, 7] on span "Untitled" at bounding box center [343, 12] width 24 height 10
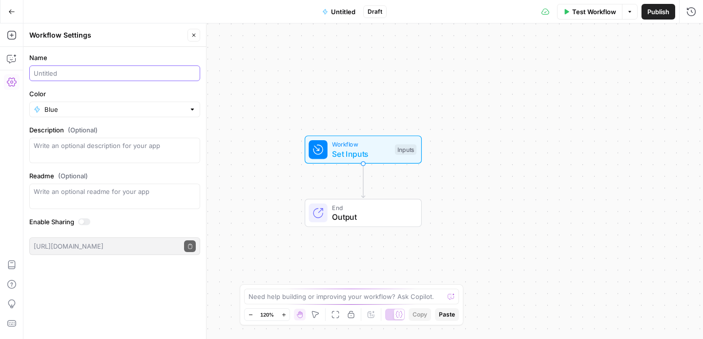
click at [95, 77] on input "Name" at bounding box center [115, 73] width 162 height 10
type input "Keyword Magic Tool - CSV"
